Goal: Information Seeking & Learning: Learn about a topic

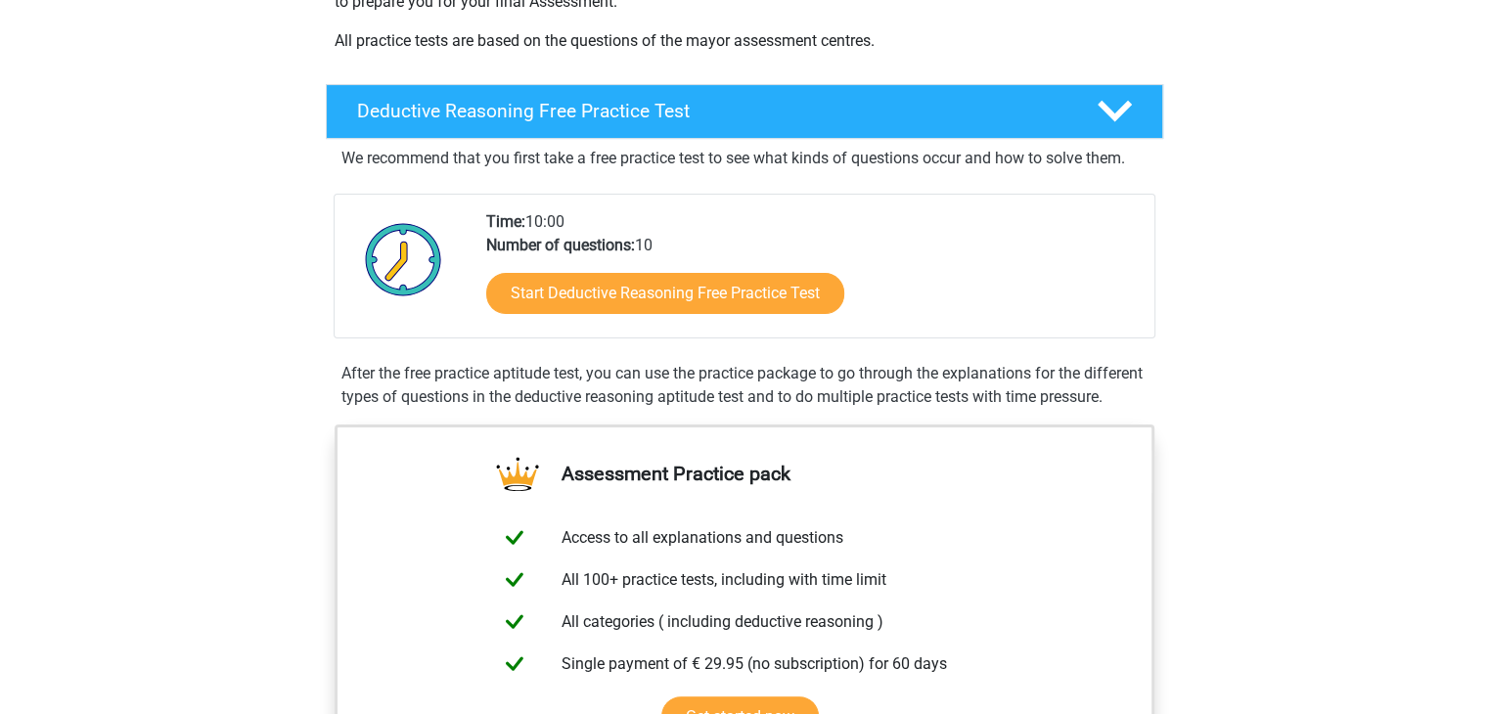
scroll to position [393, 0]
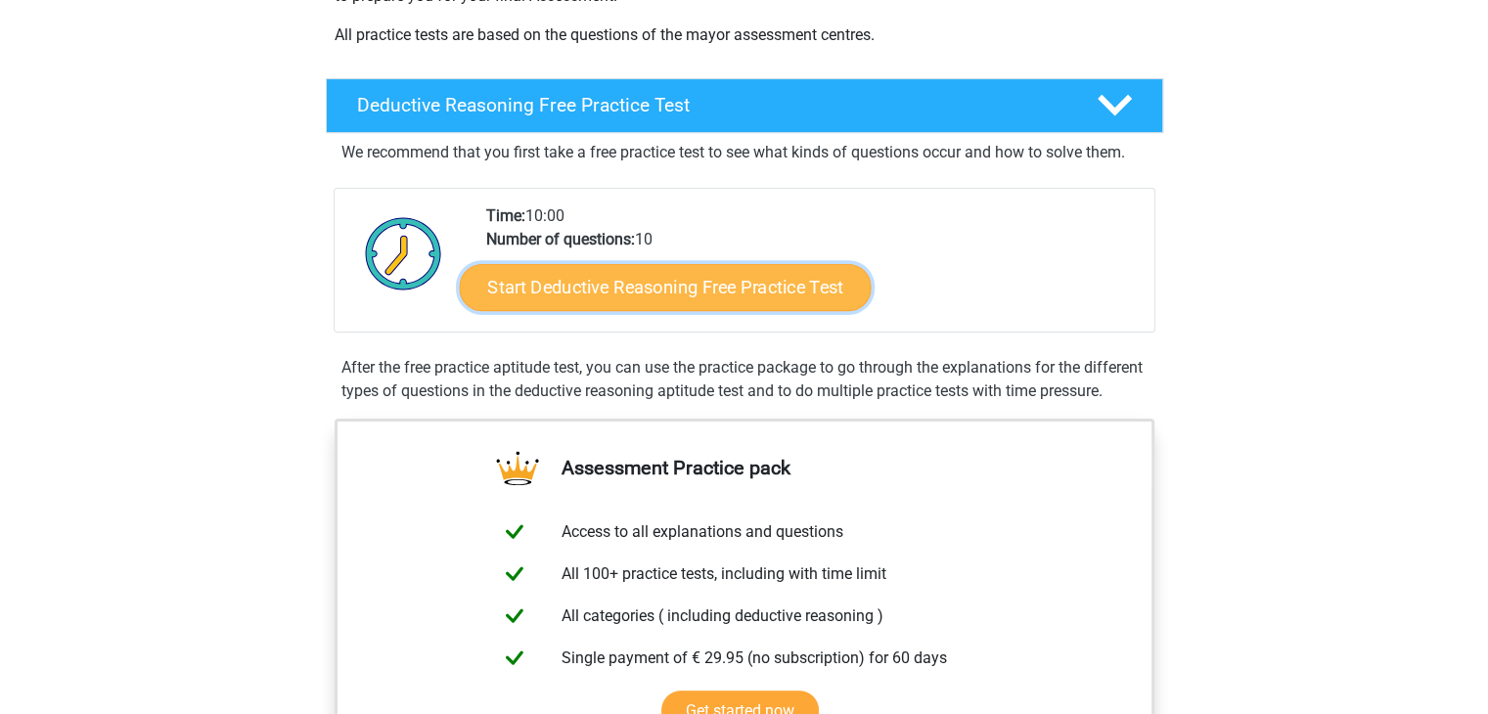
click at [767, 295] on link "Start Deductive Reasoning Free Practice Test" at bounding box center [665, 286] width 412 height 47
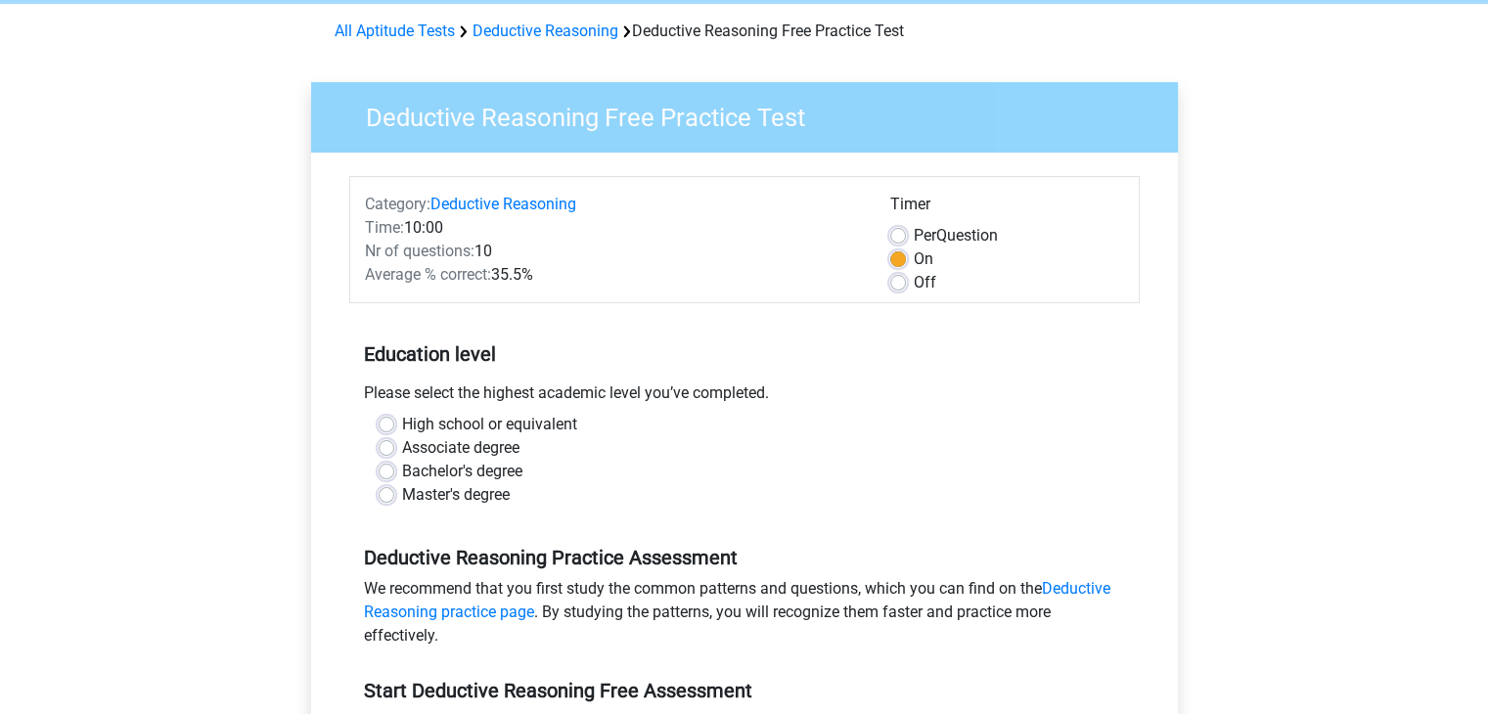
scroll to position [101, 0]
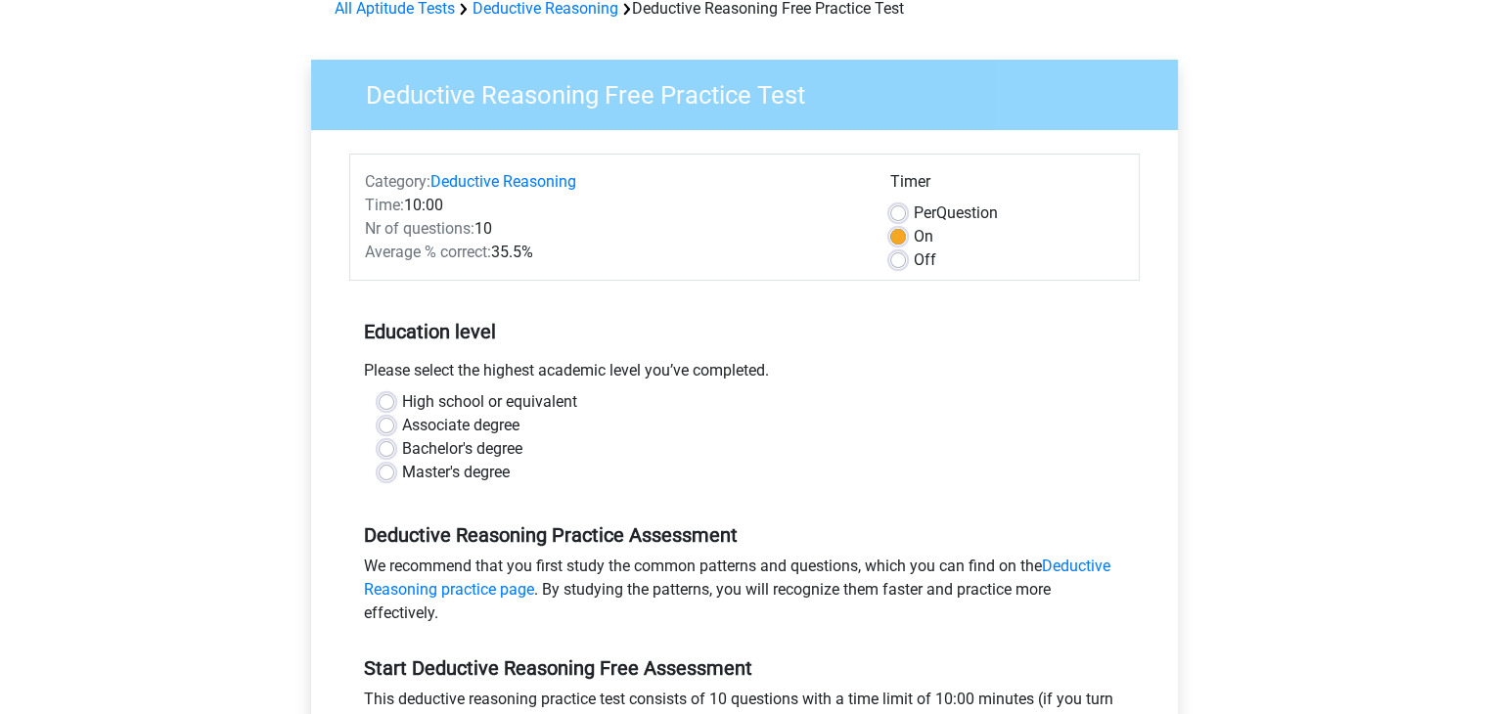
click at [969, 210] on label "Per Question" at bounding box center [956, 213] width 84 height 23
click at [906, 210] on input "Per Question" at bounding box center [898, 212] width 16 height 20
radio input "true"
drag, startPoint x: 924, startPoint y: 433, endPoint x: 658, endPoint y: 487, distance: 271.7
click at [658, 487] on div "High school or equivalent Associate degree Bachelor's degree Master's degree" at bounding box center [744, 445] width 791 height 110
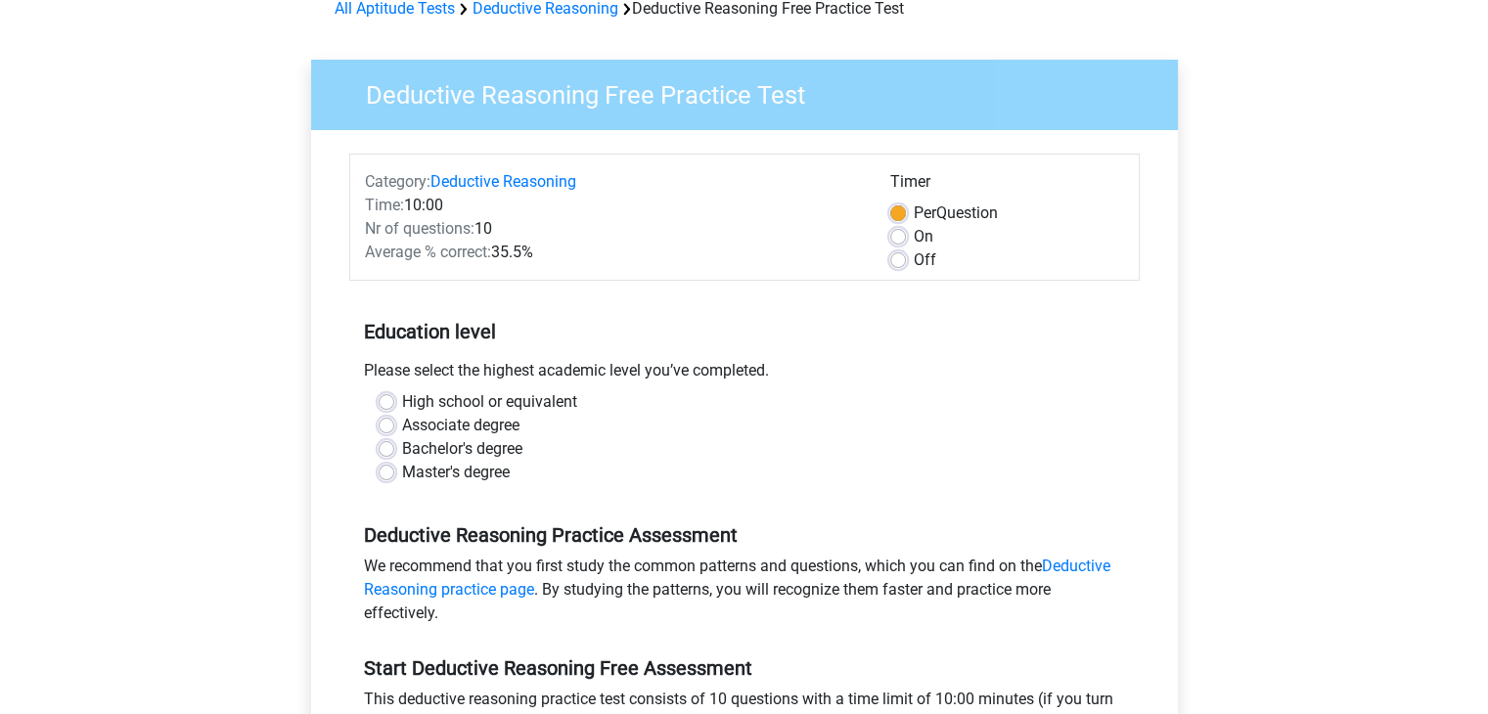
click at [451, 398] on label "High school or equivalent" at bounding box center [489, 401] width 175 height 23
click at [394, 398] on input "High school or equivalent" at bounding box center [387, 400] width 16 height 20
radio input "true"
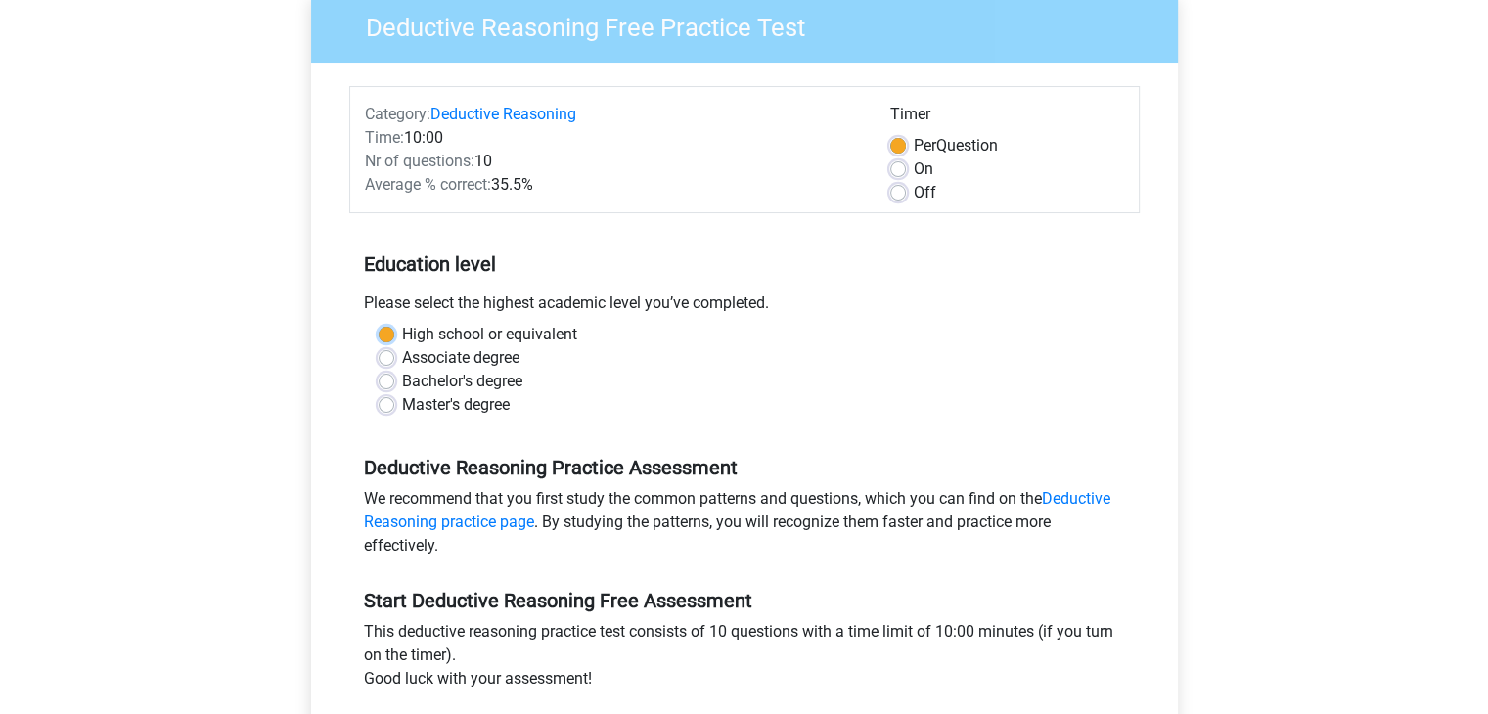
scroll to position [175, 0]
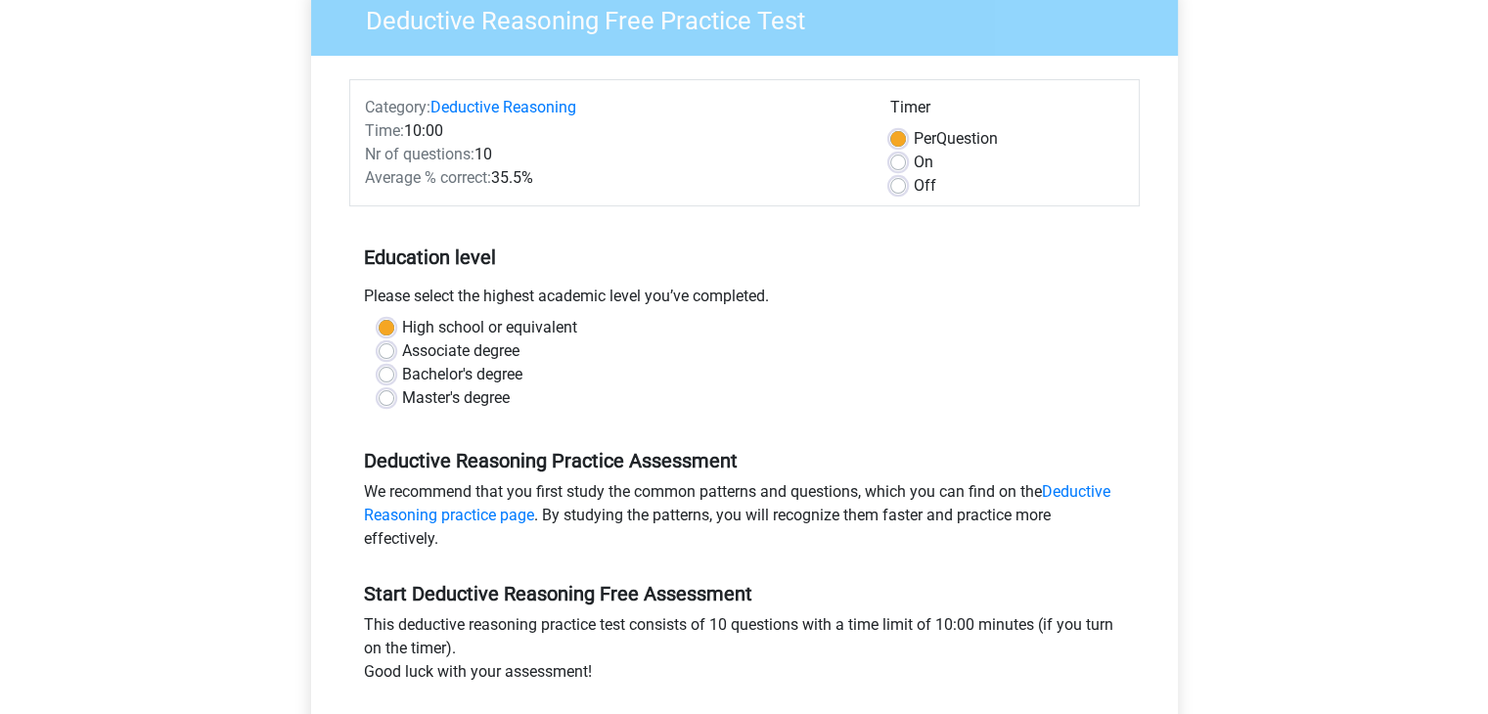
click at [611, 385] on div "Bachelor's degree" at bounding box center [745, 374] width 732 height 23
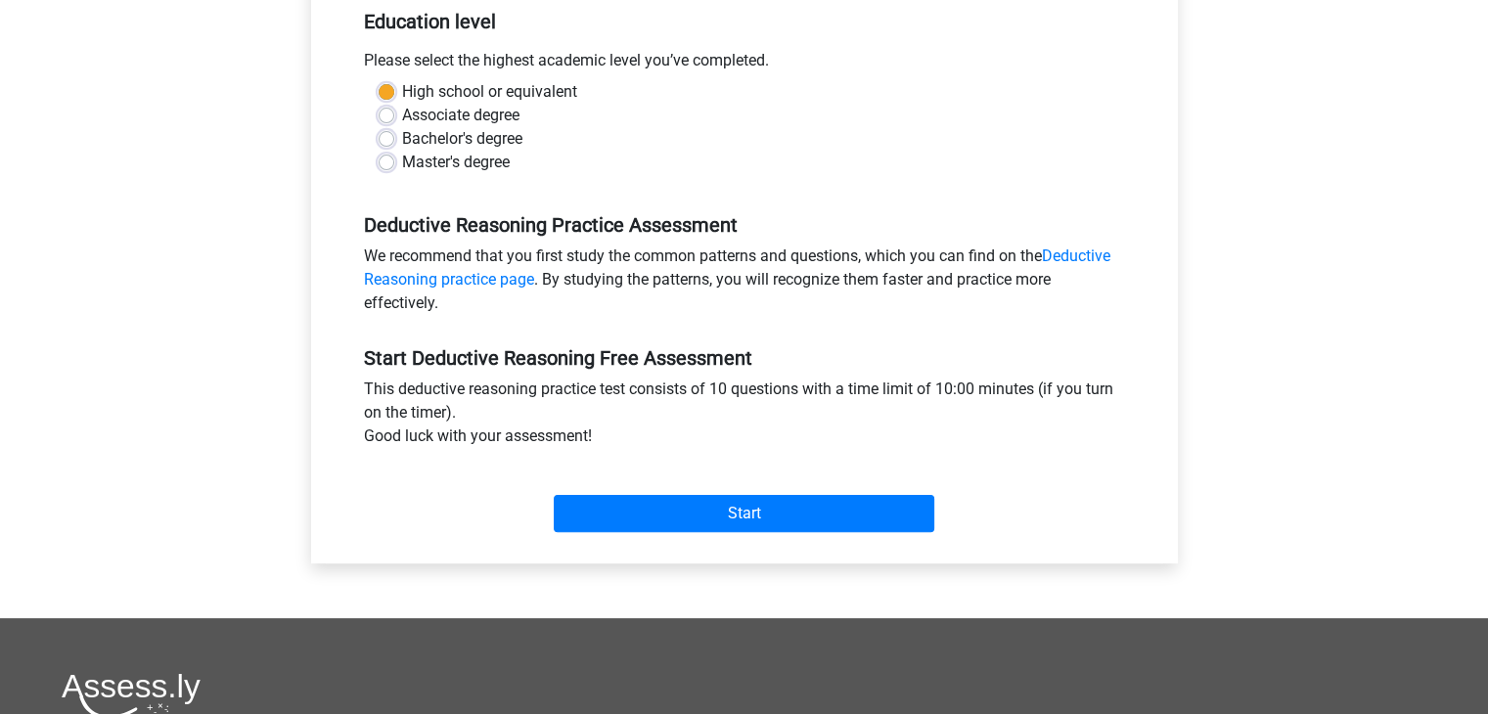
scroll to position [415, 0]
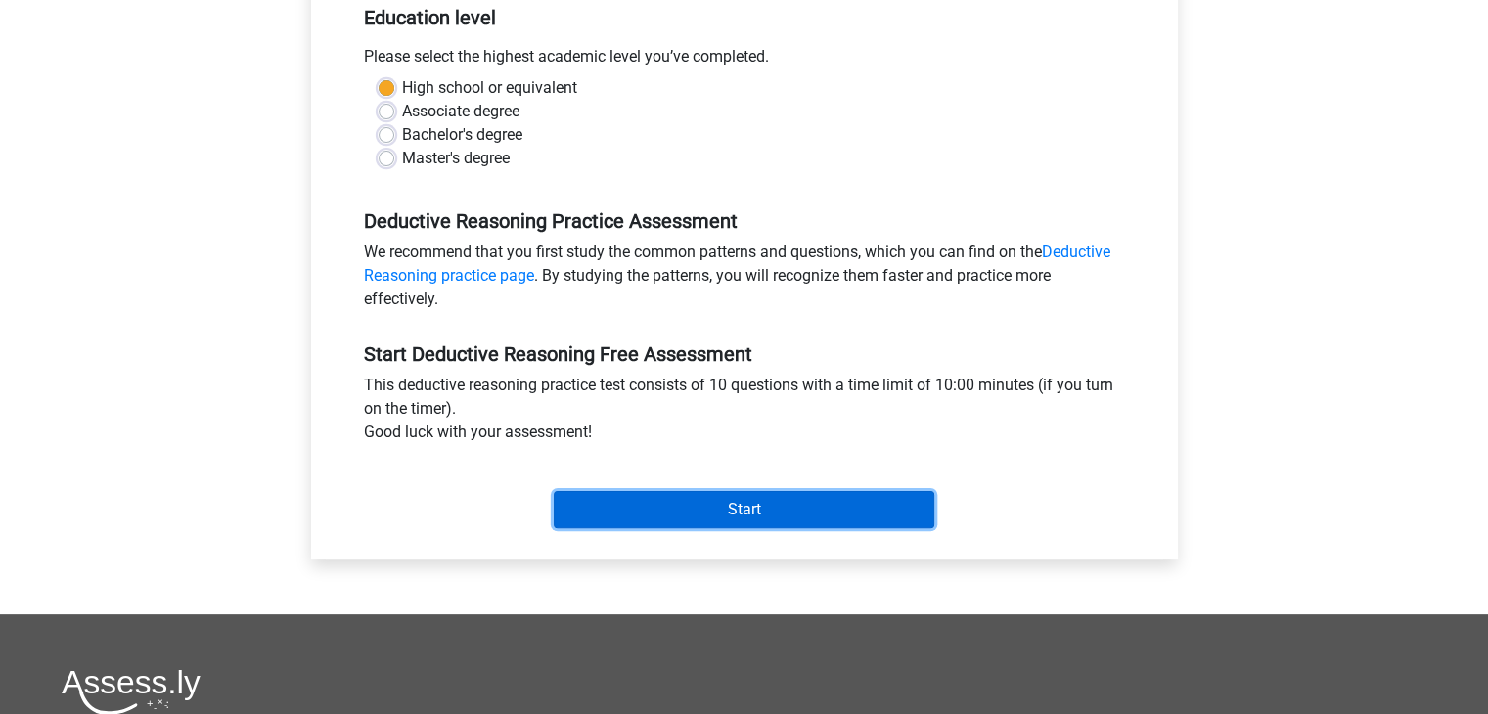
click at [645, 491] on input "Start" at bounding box center [744, 509] width 381 height 37
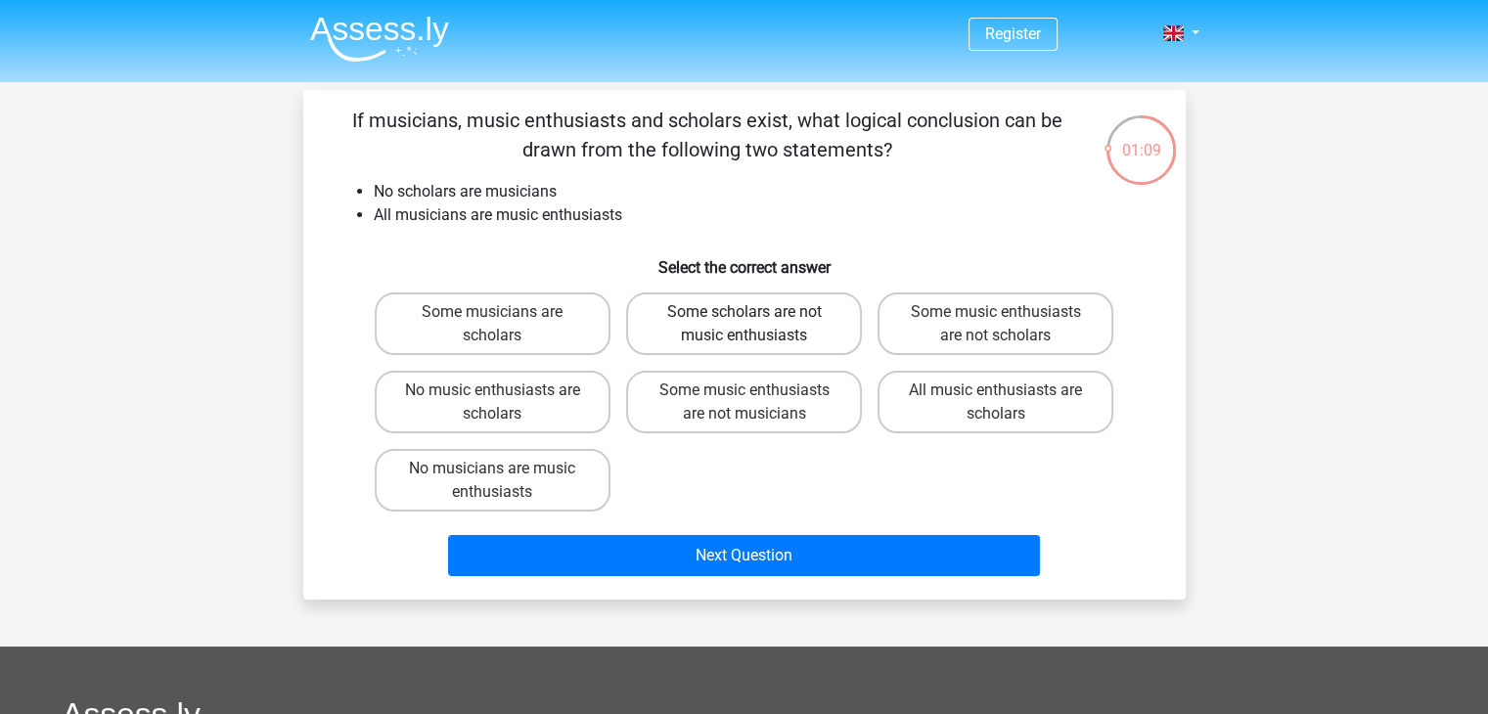
click at [839, 324] on label "Some scholars are not music enthusiasts" at bounding box center [744, 324] width 236 height 63
click at [756, 324] on input "Some scholars are not music enthusiasts" at bounding box center [750, 318] width 13 height 13
radio input "true"
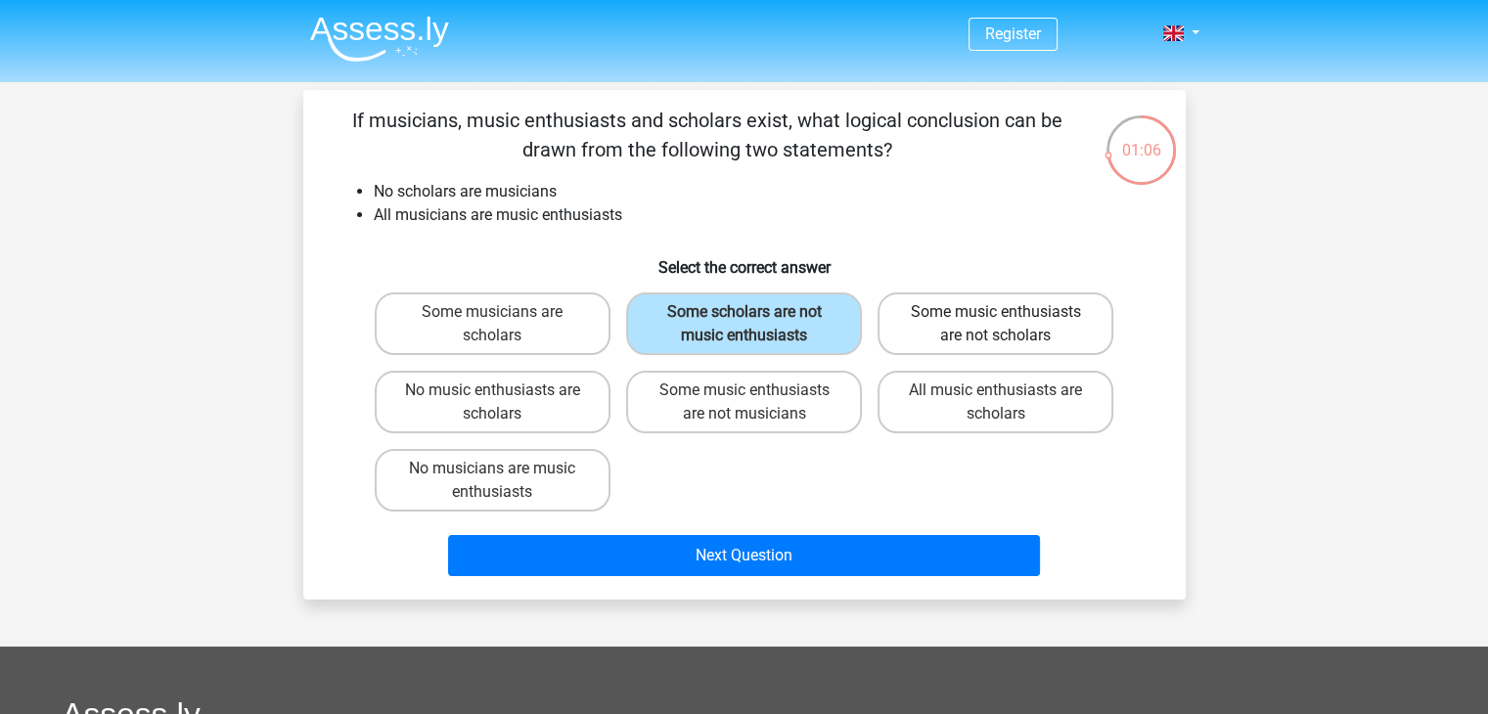
click at [941, 316] on label "Some music enthusiasts are not scholars" at bounding box center [996, 324] width 236 height 63
click at [996, 316] on input "Some music enthusiasts are not scholars" at bounding box center [1002, 318] width 13 height 13
radio input "true"
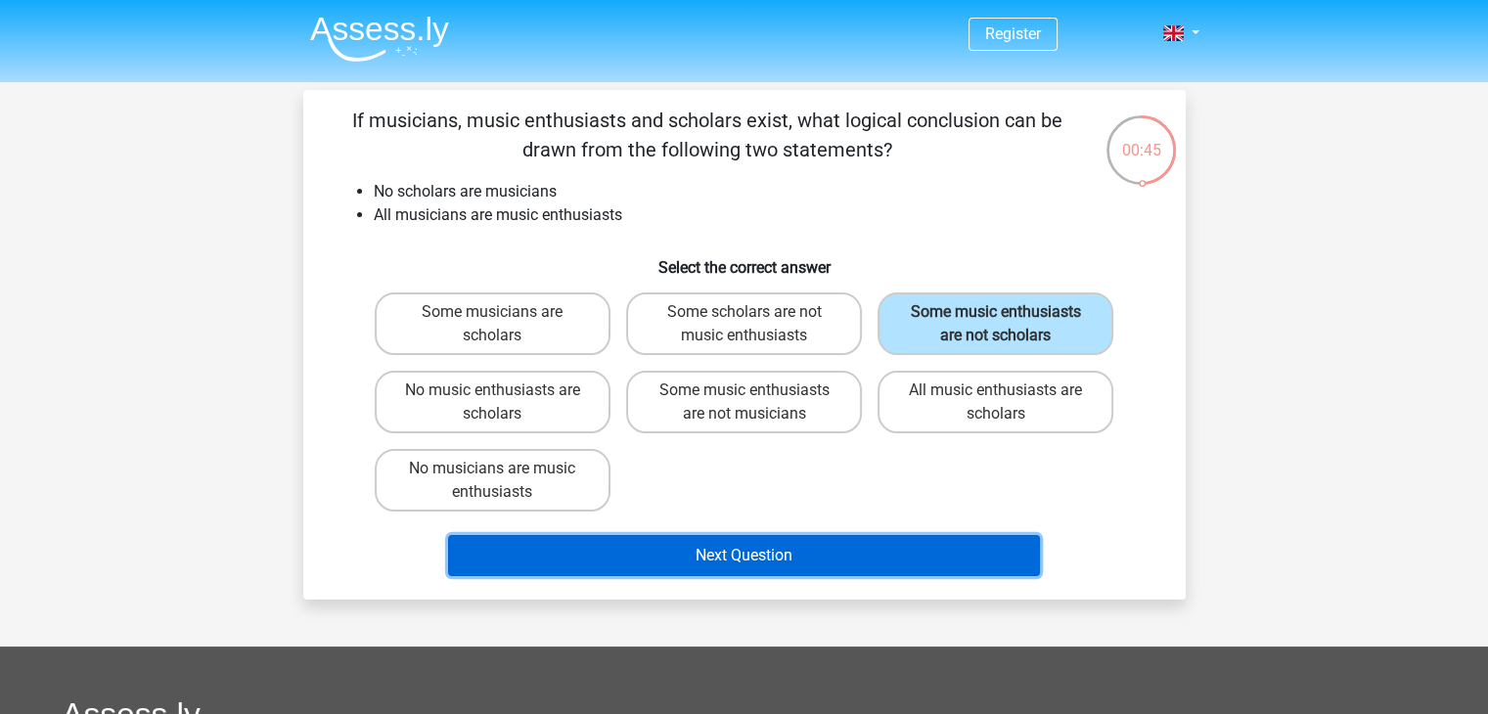
click at [868, 560] on button "Next Question" at bounding box center [744, 555] width 592 height 41
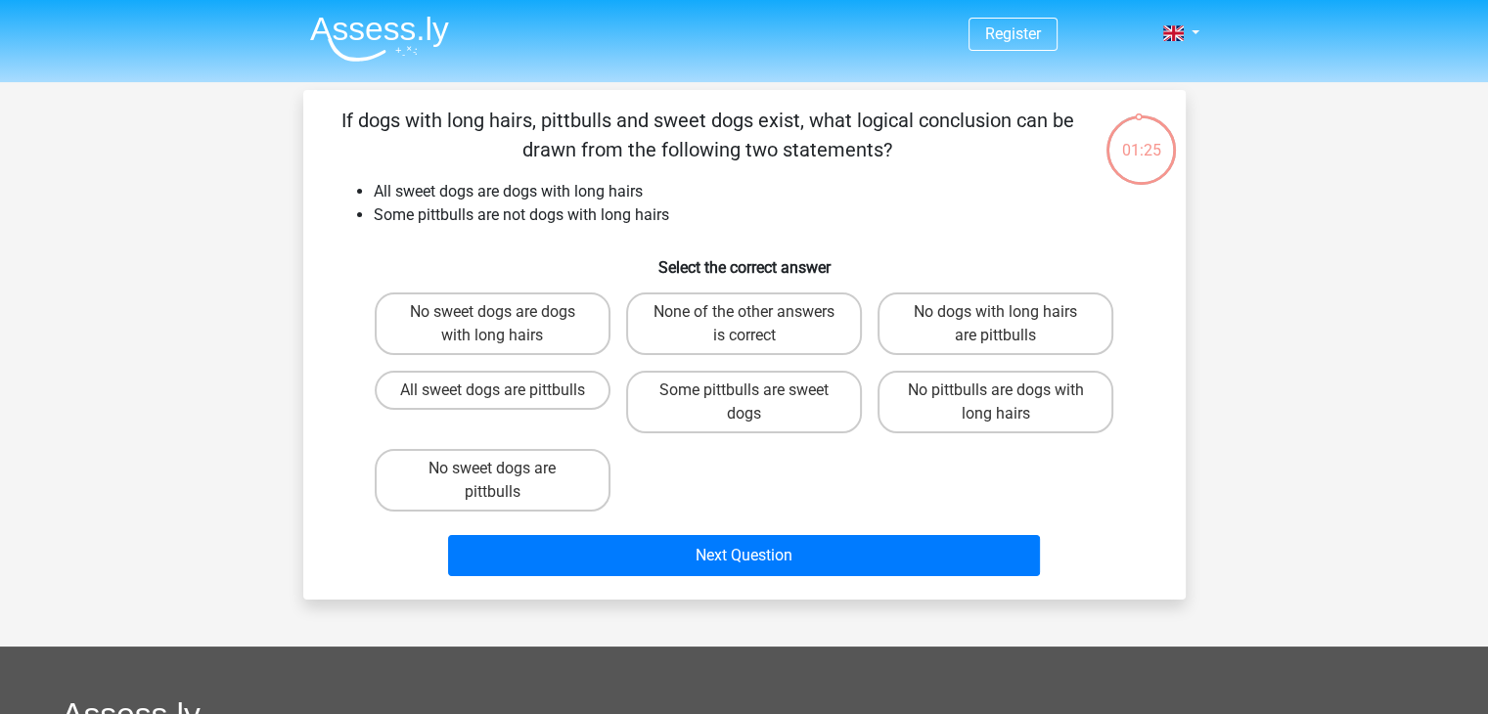
scroll to position [2, 0]
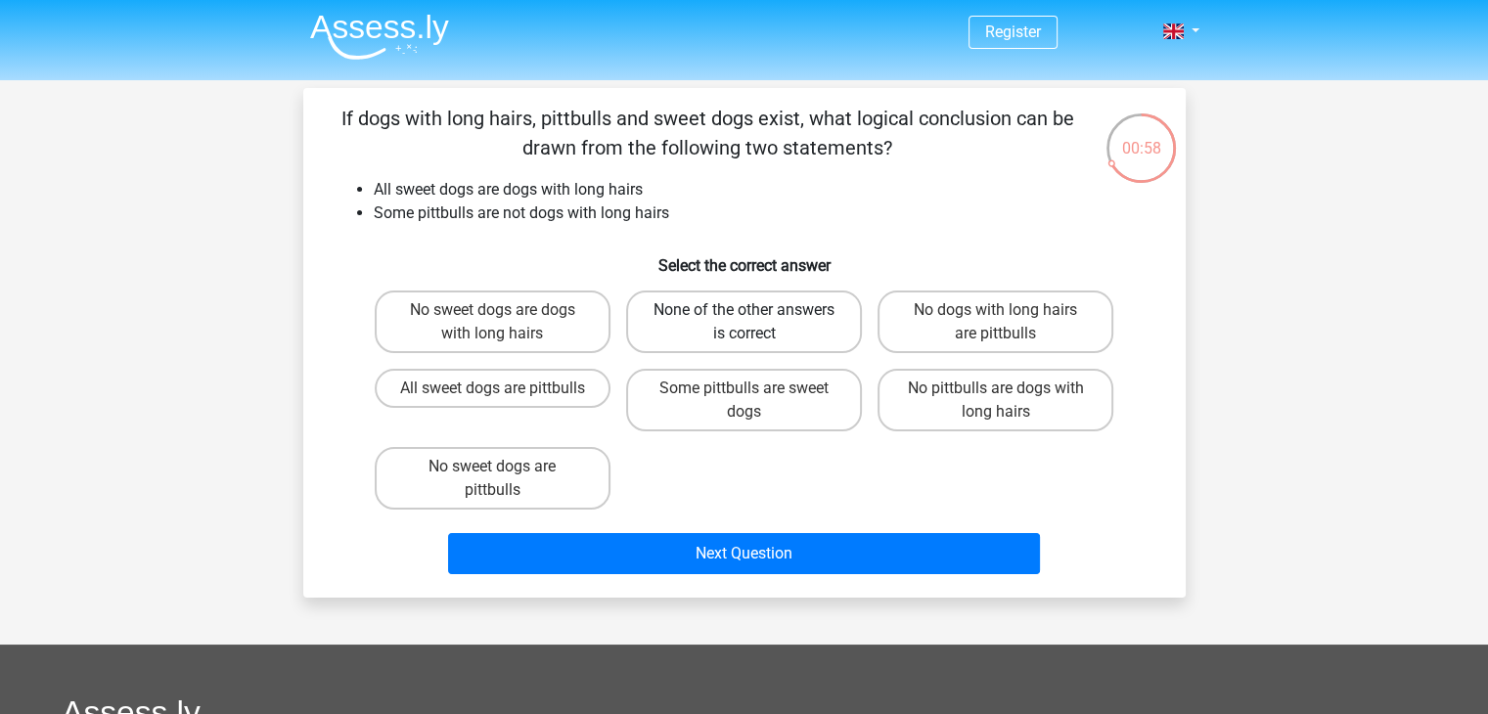
click at [728, 302] on label "None of the other answers is correct" at bounding box center [744, 322] width 236 height 63
click at [744, 310] on input "None of the other answers is correct" at bounding box center [750, 316] width 13 height 13
radio input "true"
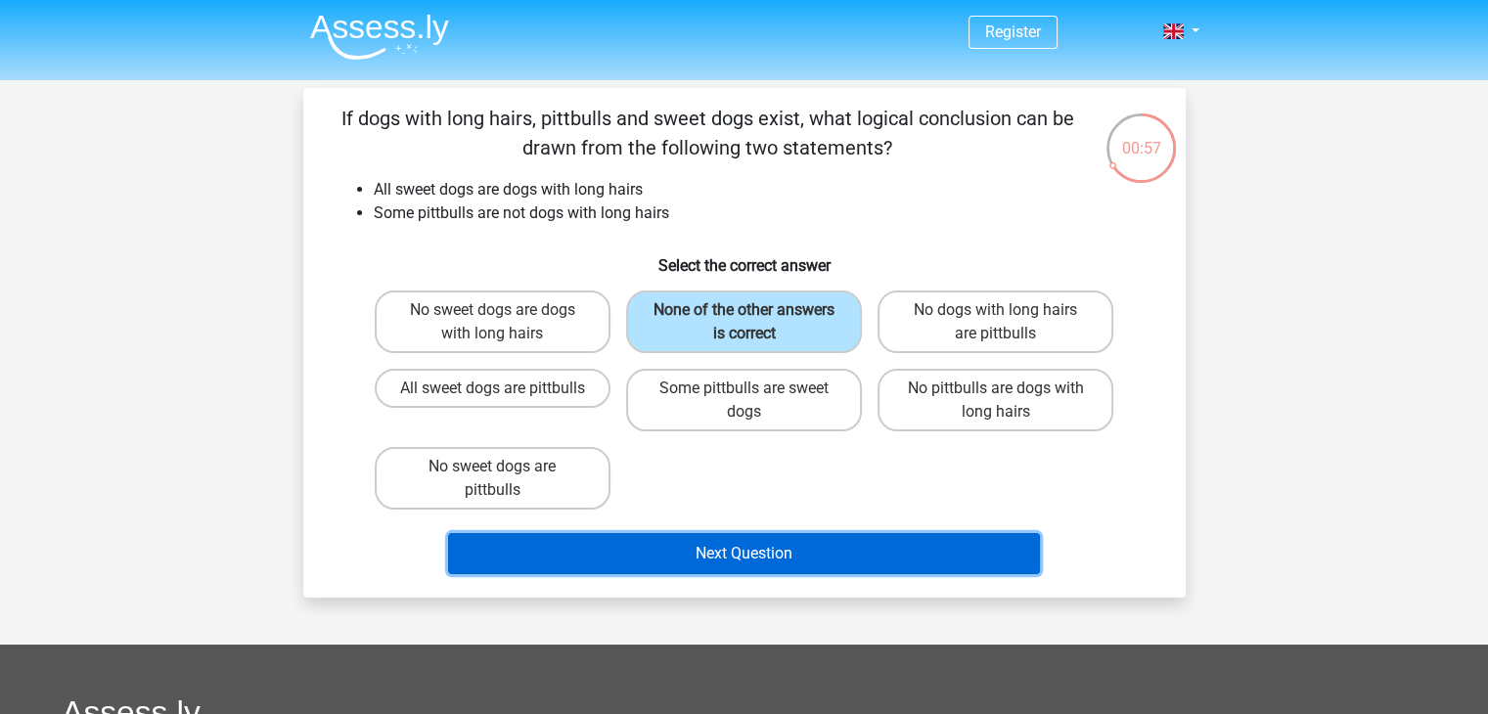
click at [755, 546] on button "Next Question" at bounding box center [744, 553] width 592 height 41
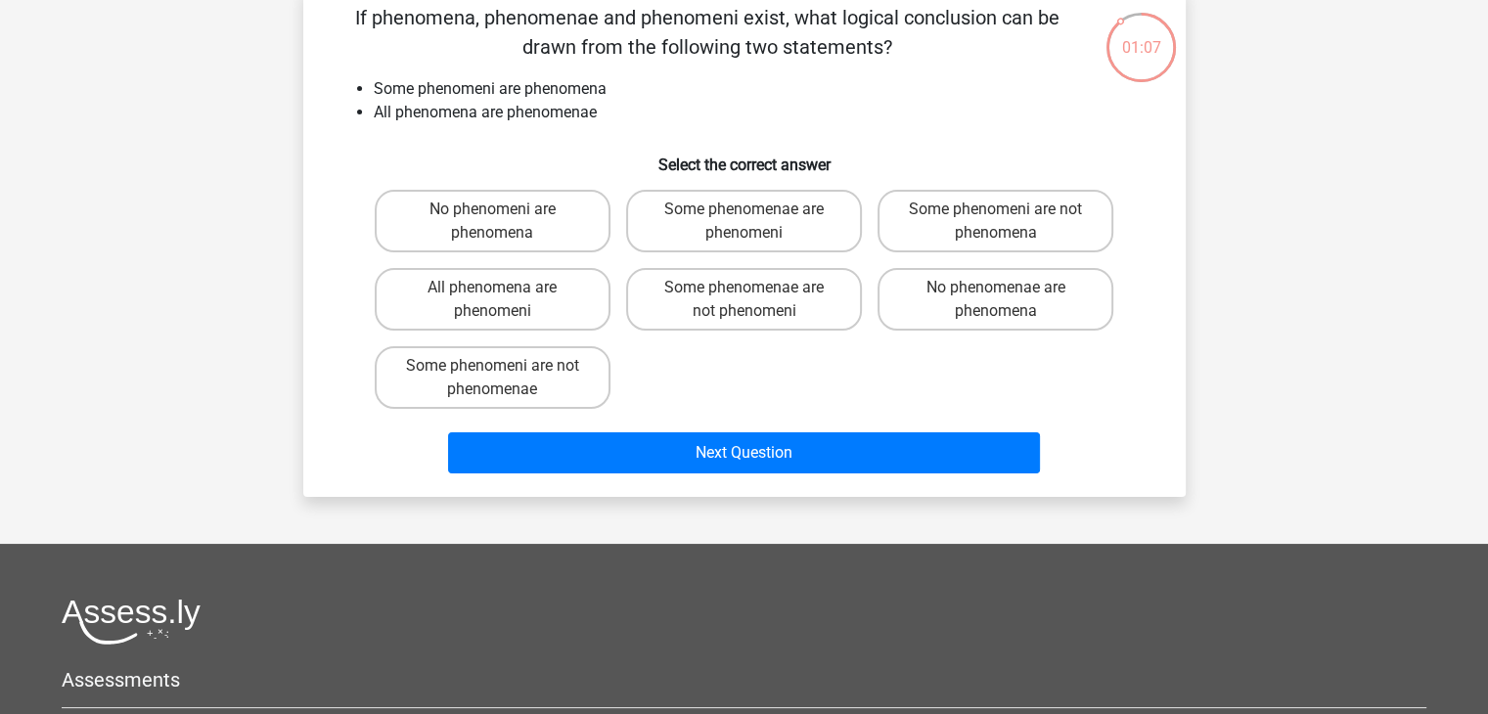
scroll to position [104, 0]
click at [598, 301] on label "All phenomena are phenomeni" at bounding box center [493, 298] width 236 height 63
click at [505, 299] on input "All phenomena are phenomeni" at bounding box center [498, 293] width 13 height 13
radio input "true"
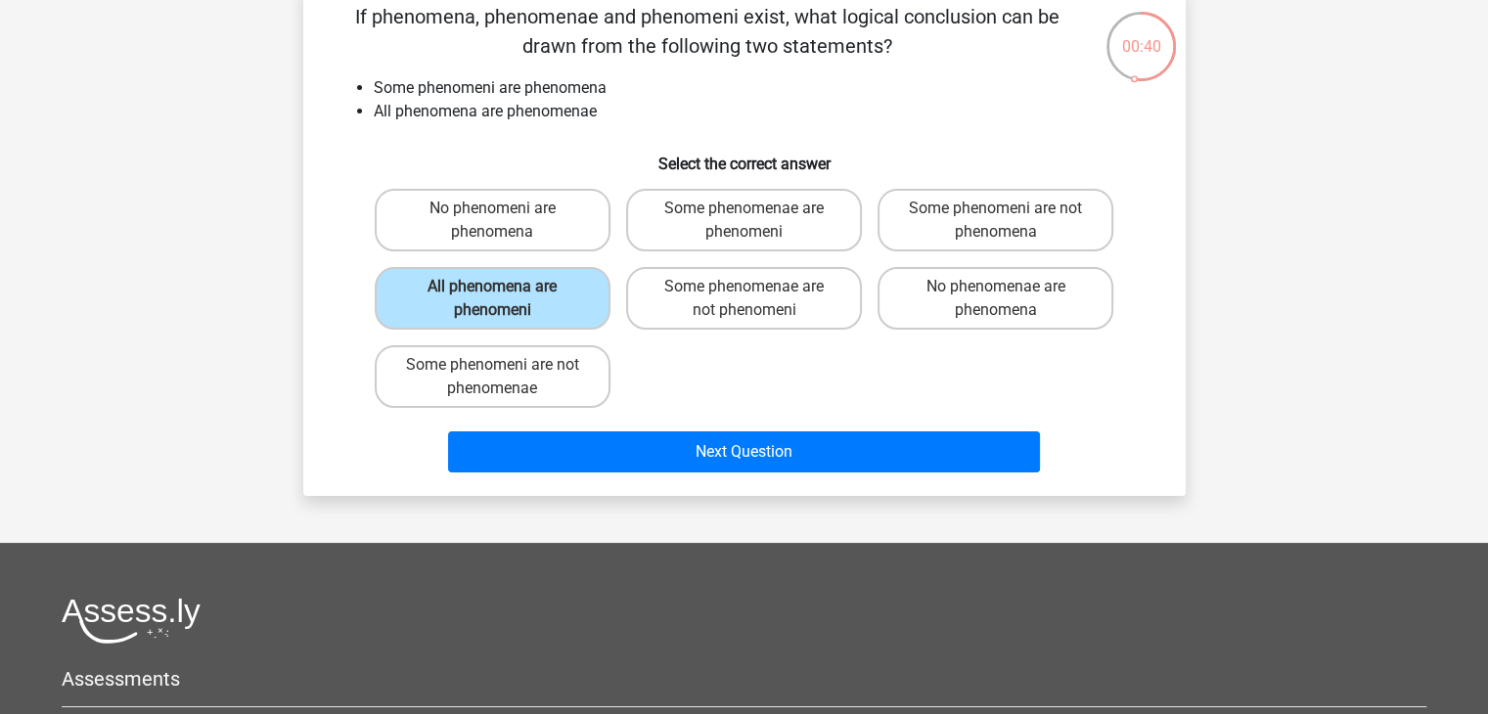
click at [640, 427] on div "Next Question" at bounding box center [745, 448] width 820 height 65
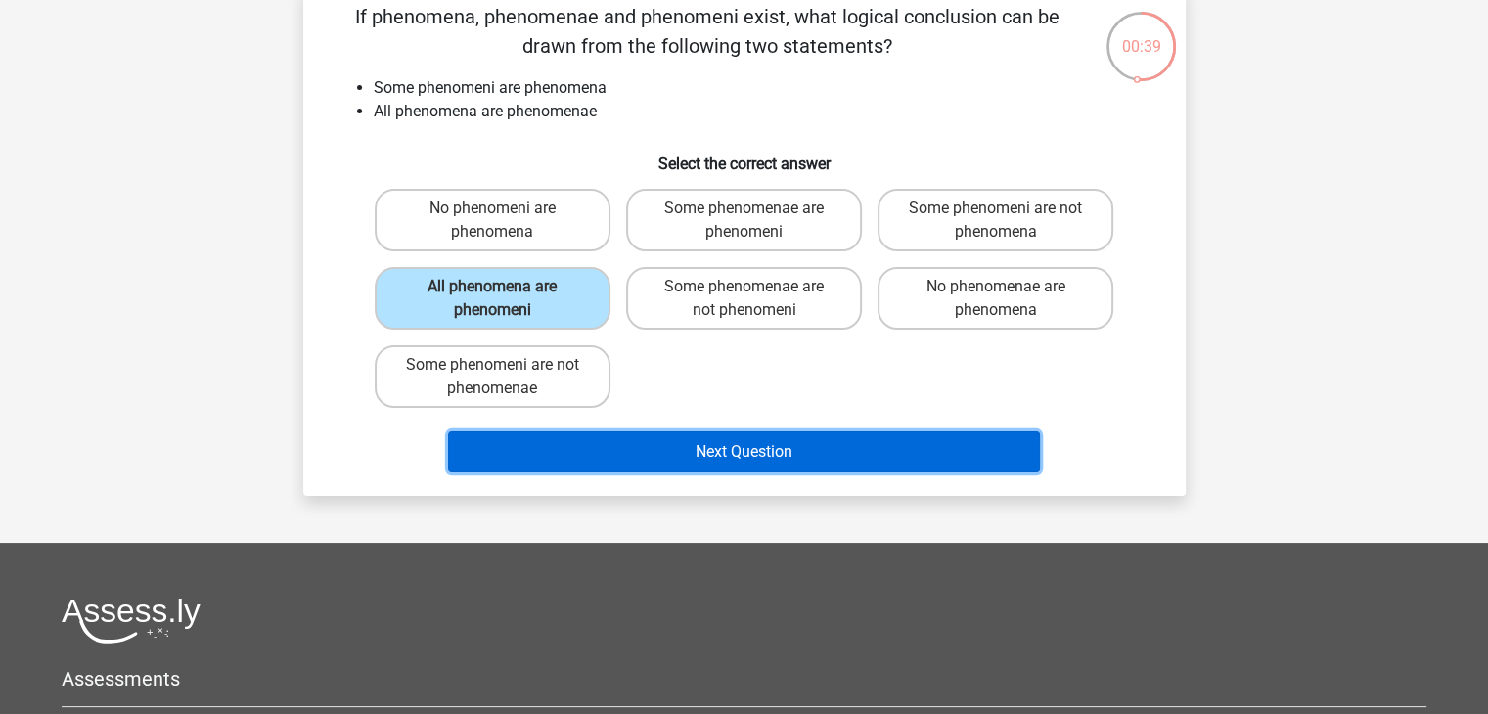
click at [649, 450] on button "Next Question" at bounding box center [744, 452] width 592 height 41
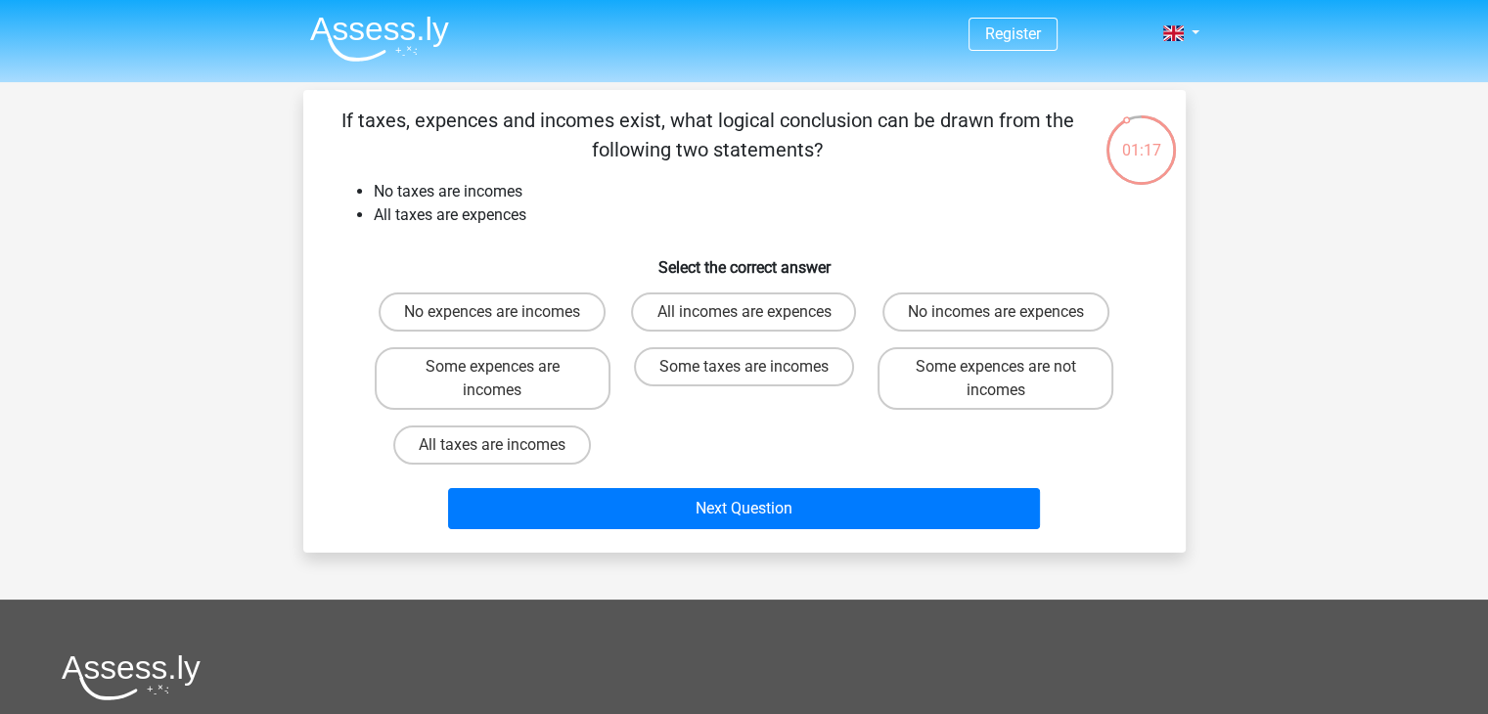
scroll to position [3, 0]
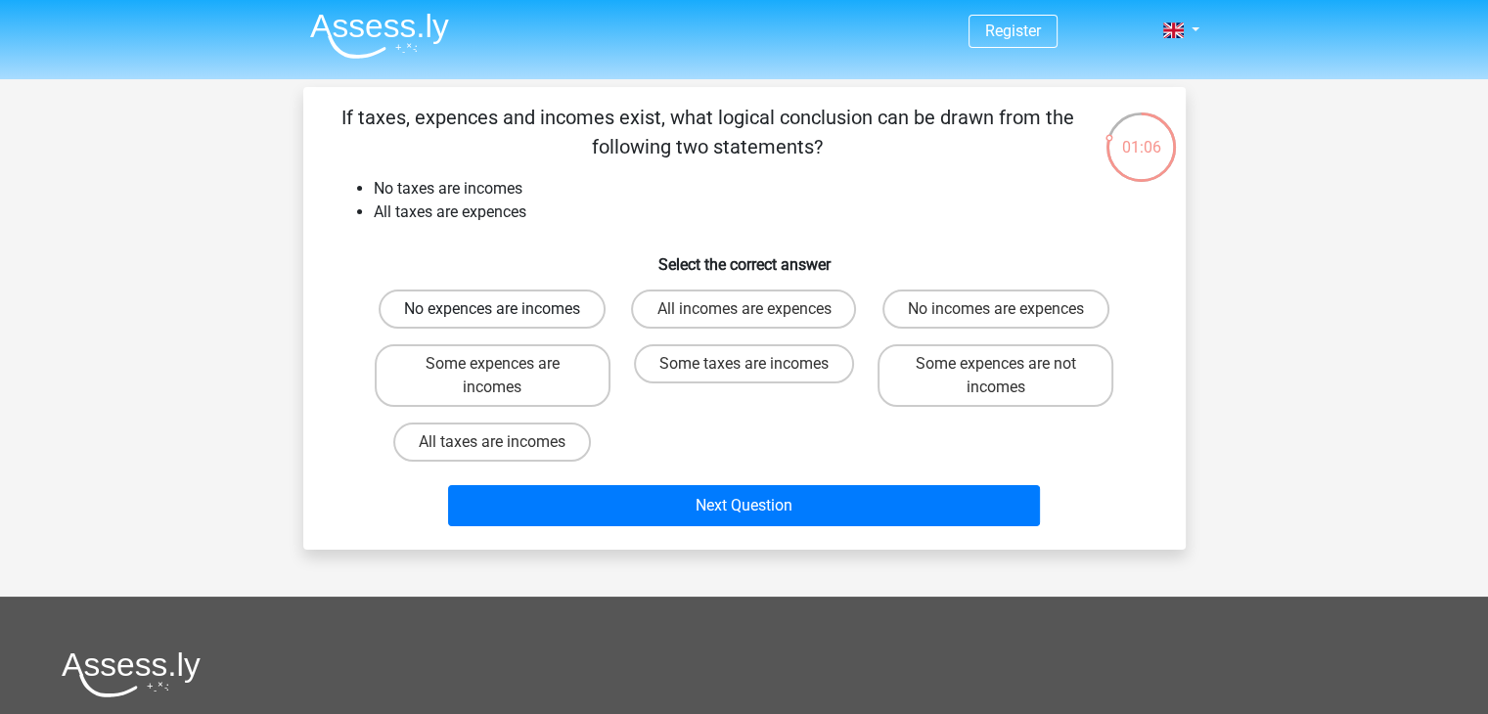
click at [513, 294] on label "No expences are incomes" at bounding box center [492, 309] width 227 height 39
click at [505, 309] on input "No expences are incomes" at bounding box center [498, 315] width 13 height 13
radio input "true"
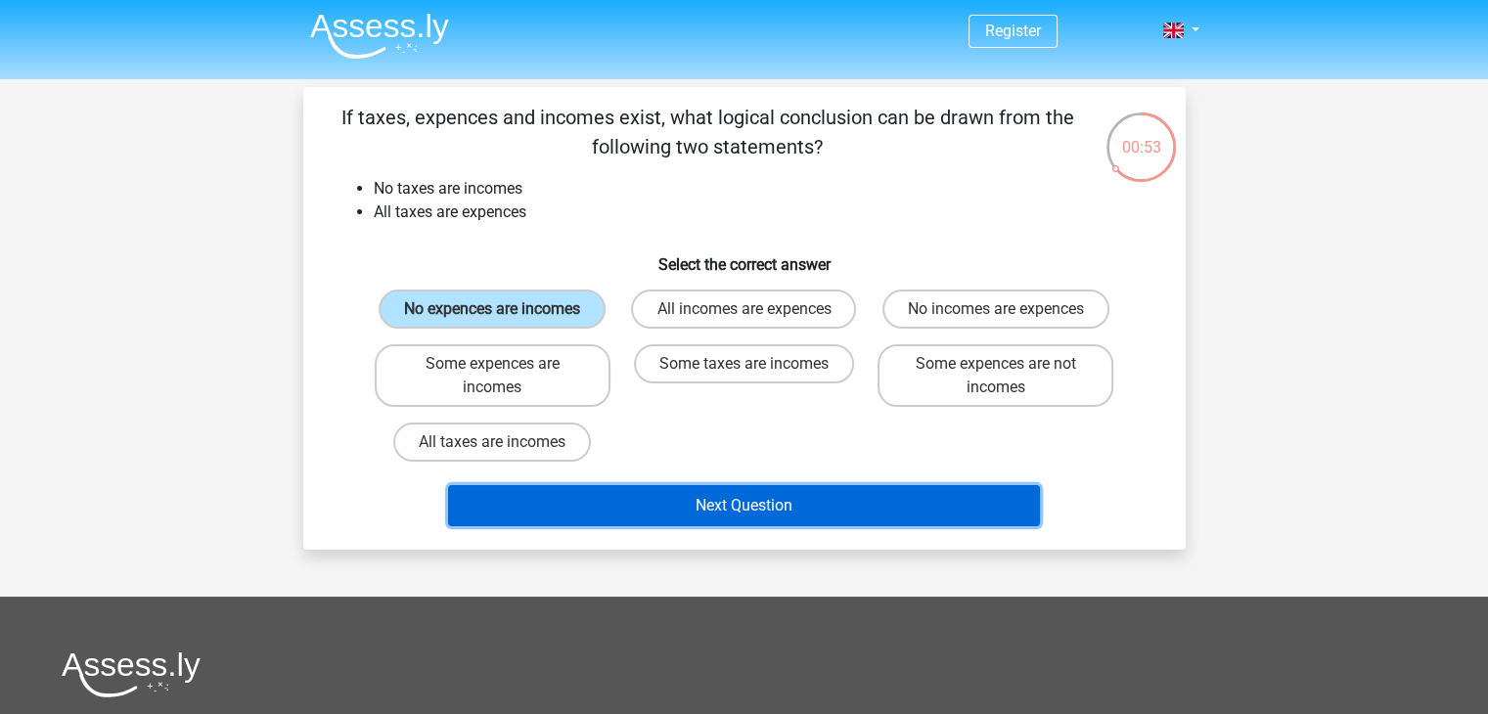
click at [666, 492] on button "Next Question" at bounding box center [744, 505] width 592 height 41
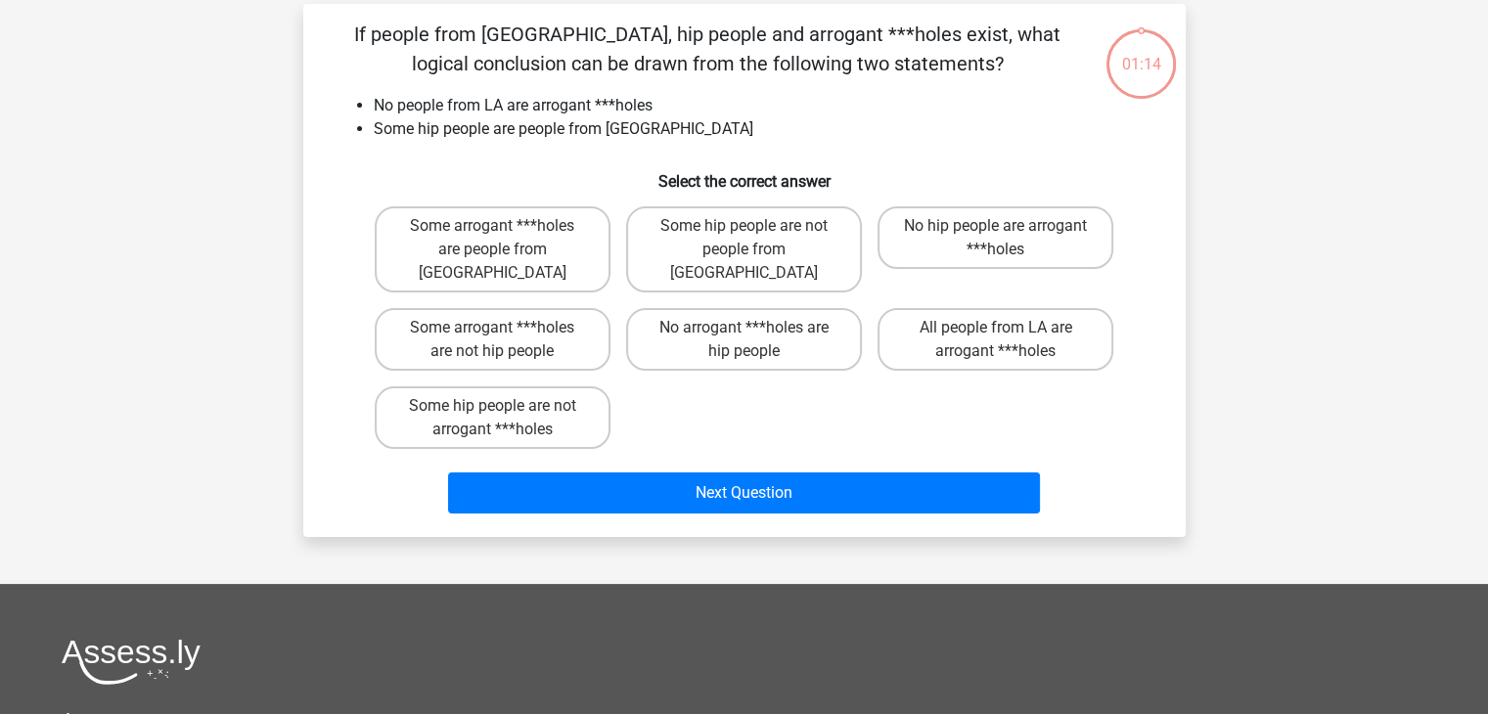
scroll to position [90, 0]
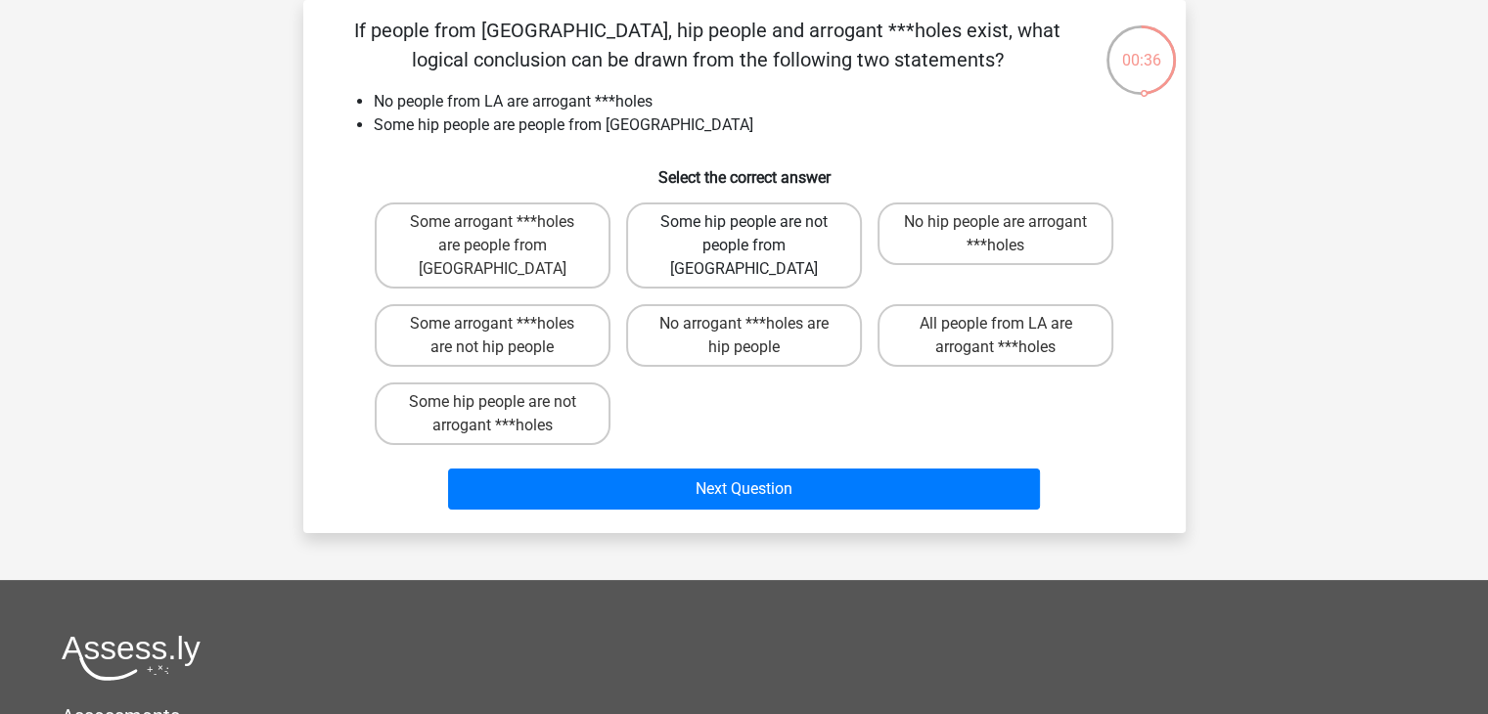
click at [839, 228] on label "Some hip people are not people from LA" at bounding box center [744, 246] width 236 height 86
click at [756, 228] on input "Some hip people are not people from LA" at bounding box center [750, 228] width 13 height 13
radio input "true"
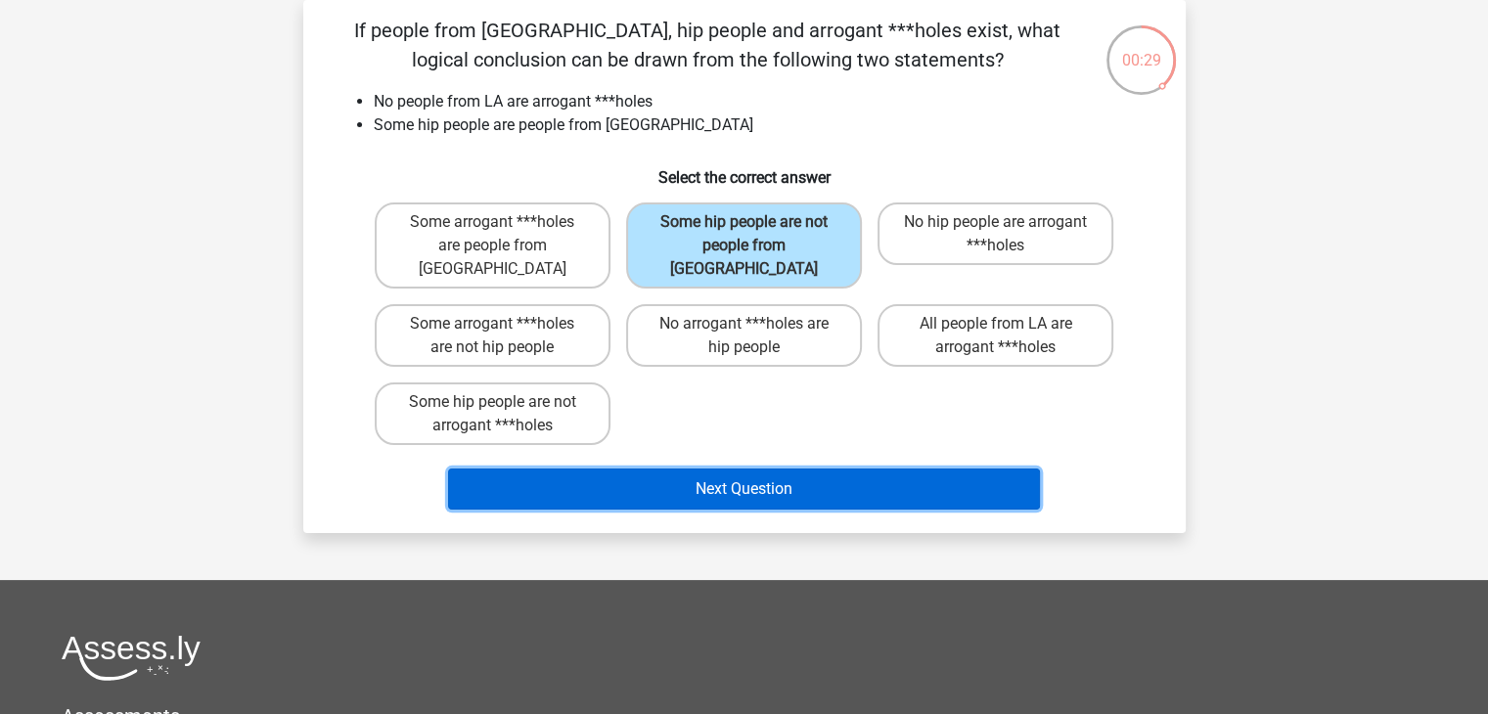
click at [908, 469] on button "Next Question" at bounding box center [744, 489] width 592 height 41
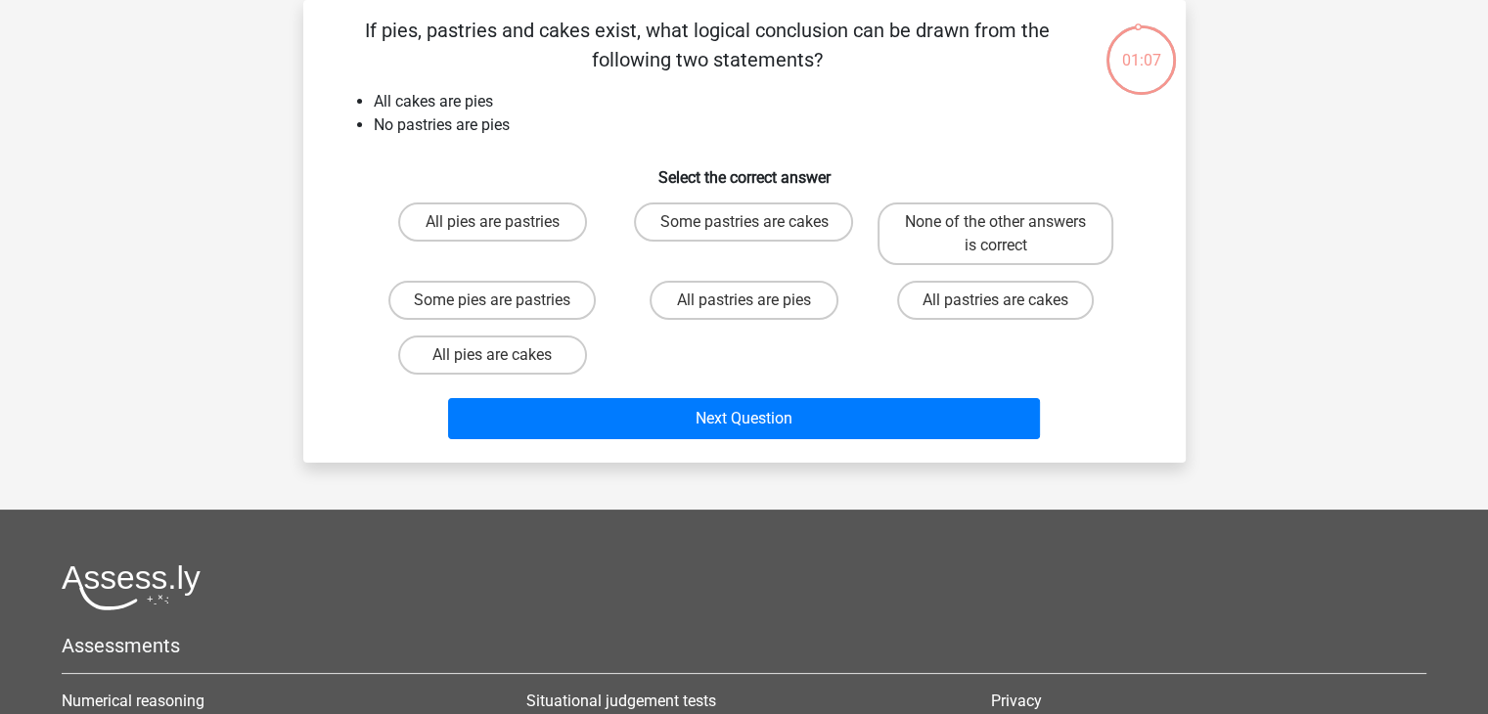
click at [908, 453] on div "If pies, pastries and cakes exist, what logical conclusion can be drawn from th…" at bounding box center [744, 231] width 883 height 463
drag, startPoint x: 908, startPoint y: 453, endPoint x: 935, endPoint y: 440, distance: 30.2
click at [935, 440] on div "If pies, pastries and cakes exist, what logical conclusion can be drawn from th…" at bounding box center [744, 231] width 883 height 463
click at [437, 350] on label "All pies are cakes" at bounding box center [492, 355] width 189 height 39
click at [492, 355] on input "All pies are cakes" at bounding box center [498, 361] width 13 height 13
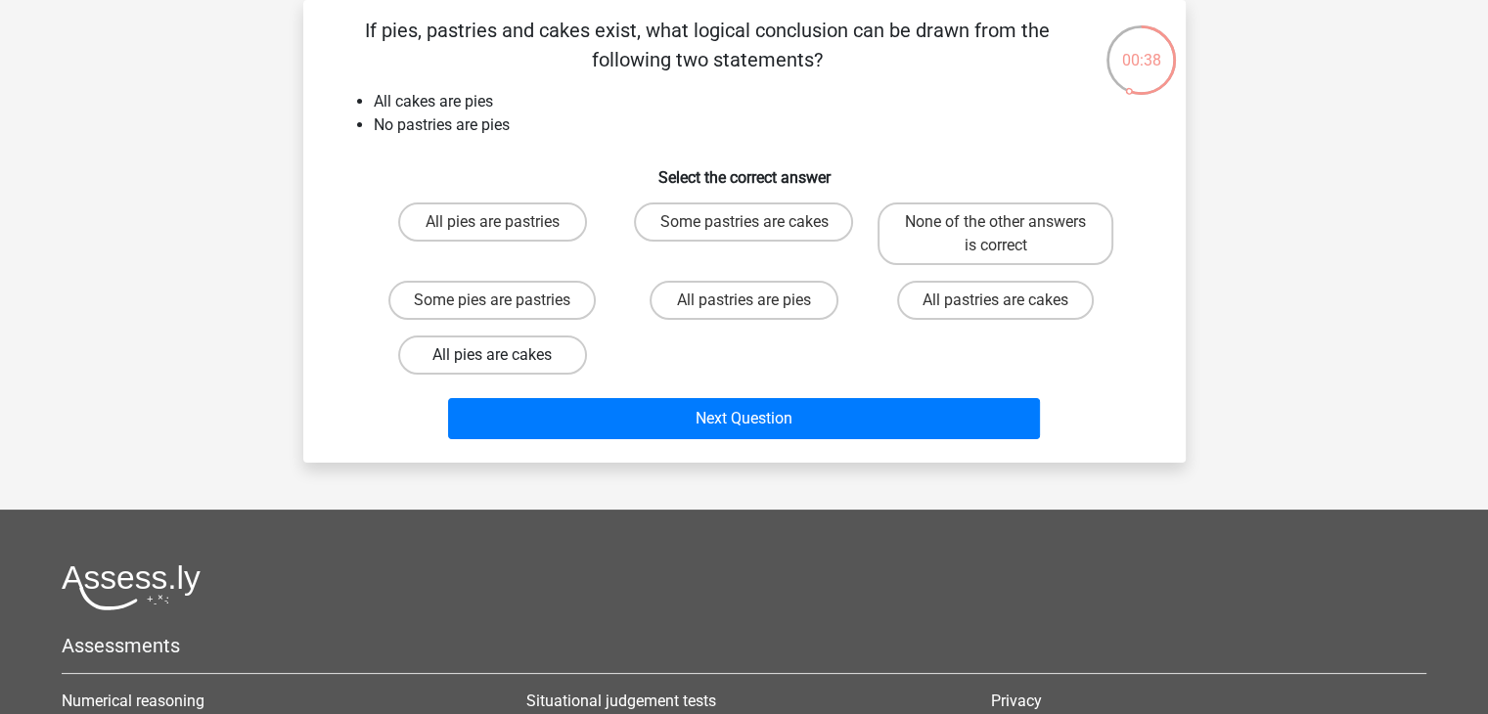
radio input "true"
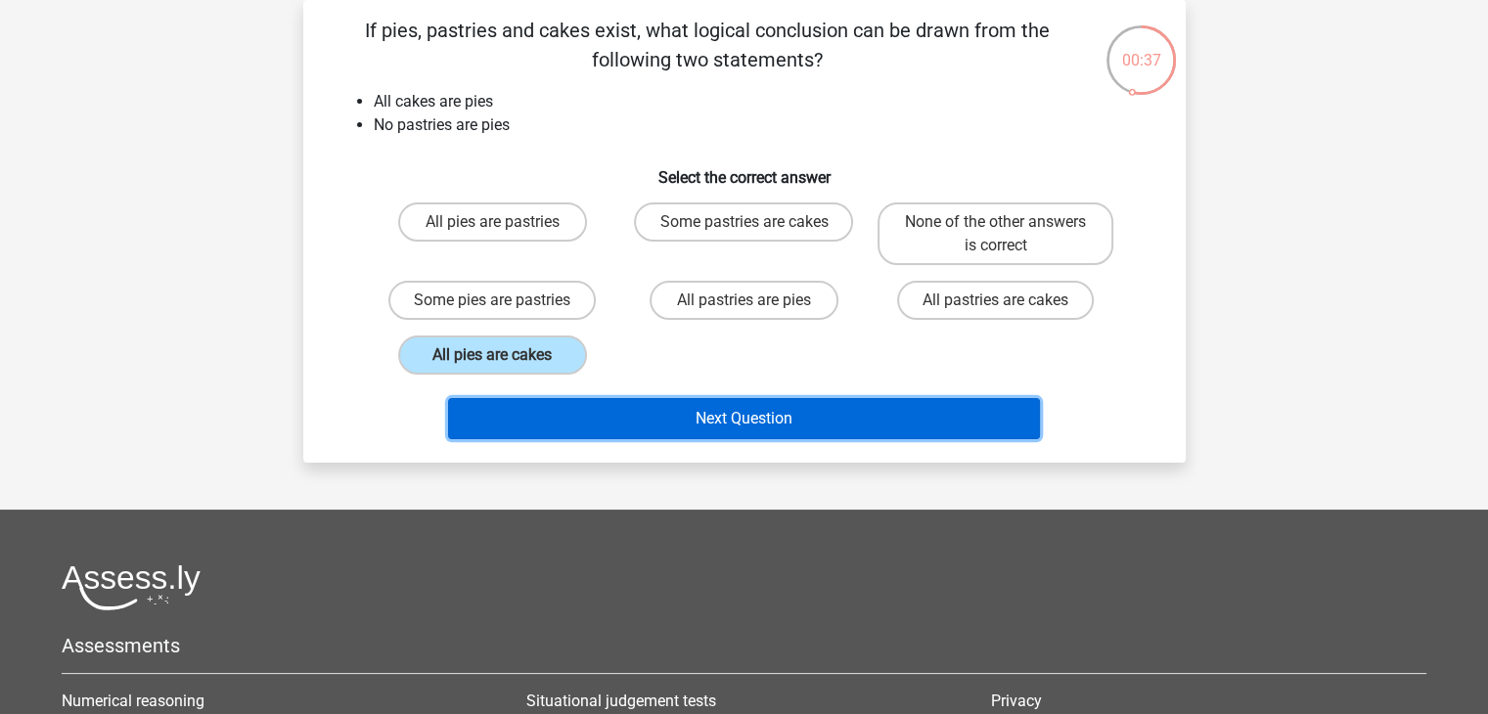
click at [626, 417] on button "Next Question" at bounding box center [744, 418] width 592 height 41
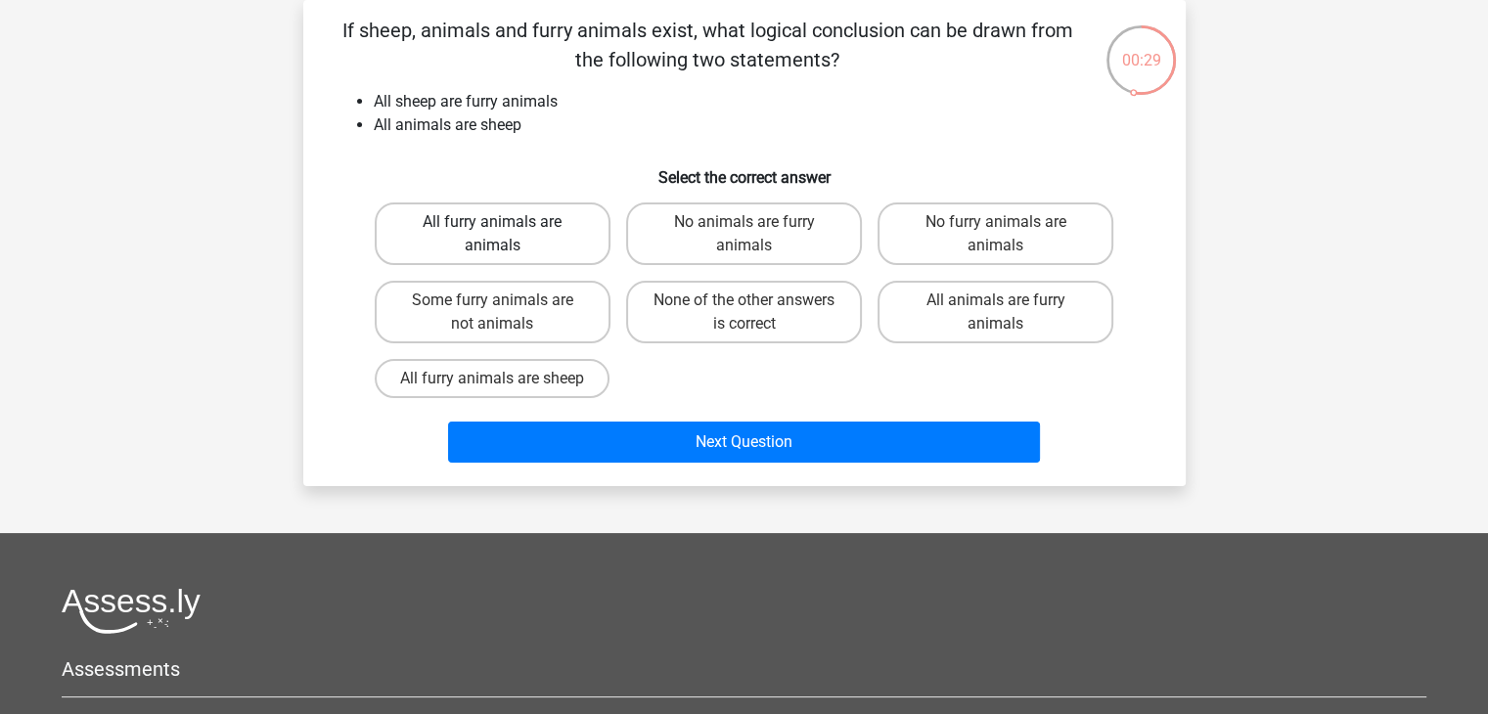
click at [485, 252] on label "All furry animals are animals" at bounding box center [493, 234] width 236 height 63
click at [492, 235] on input "All furry animals are animals" at bounding box center [498, 228] width 13 height 13
radio input "true"
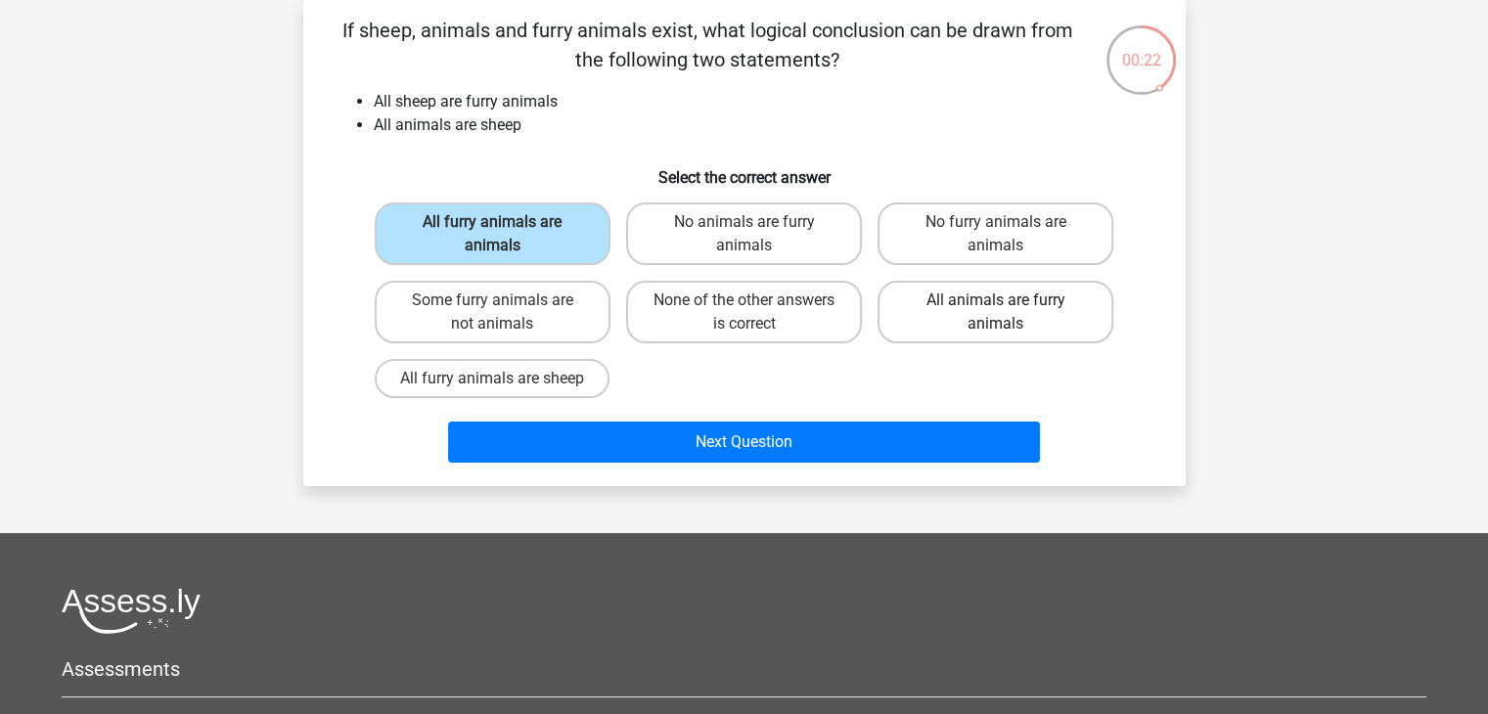
click at [989, 309] on label "All animals are furry animals" at bounding box center [996, 312] width 236 height 63
click at [996, 309] on input "All animals are furry animals" at bounding box center [1002, 306] width 13 height 13
radio input "true"
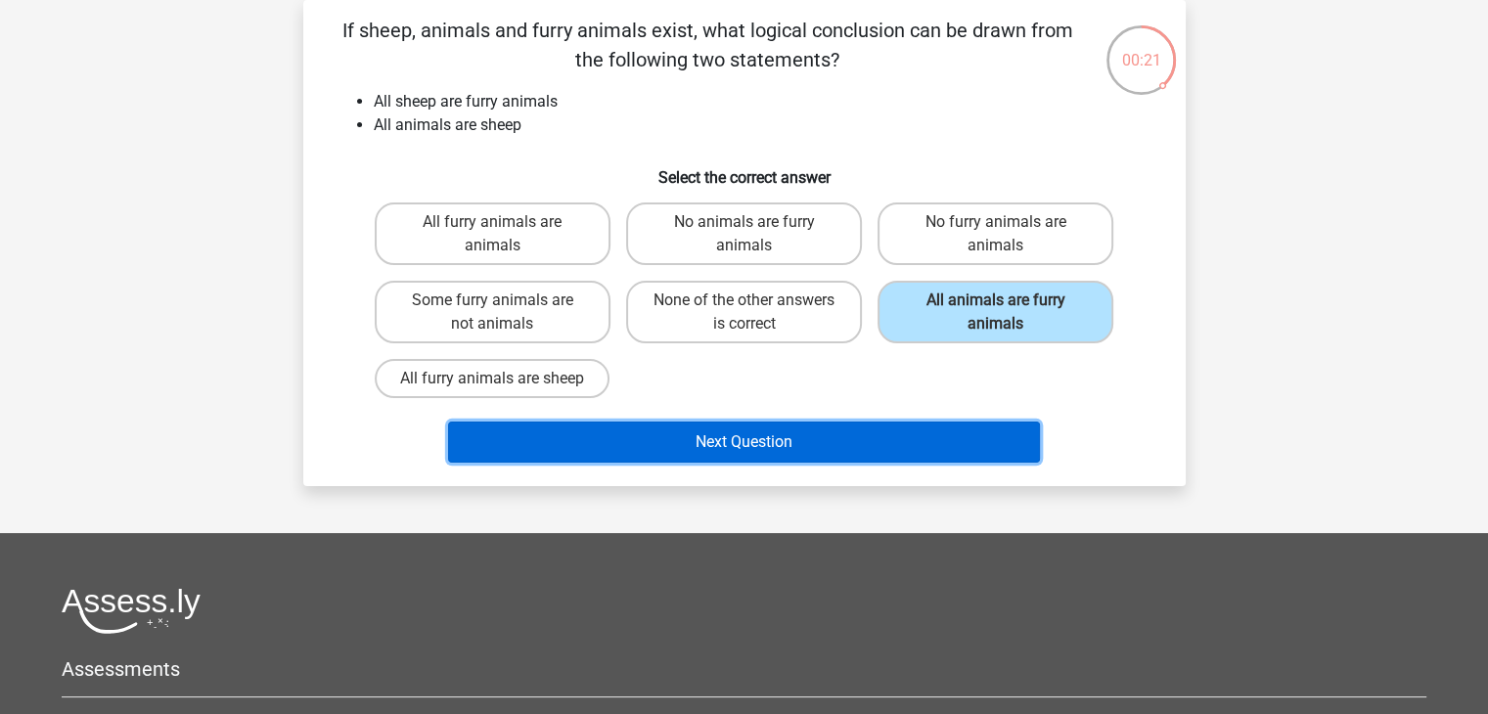
click at [898, 432] on button "Next Question" at bounding box center [744, 442] width 592 height 41
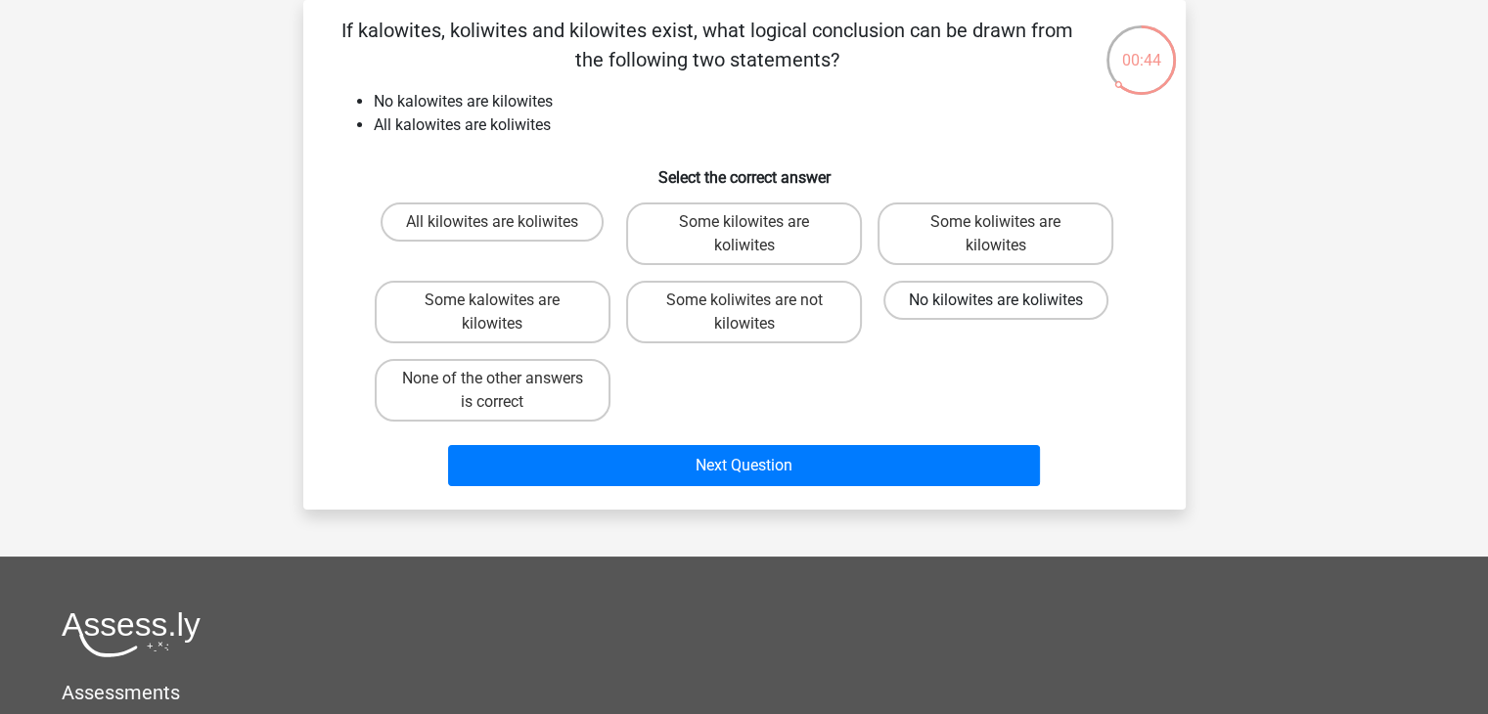
click at [977, 283] on label "No kilowites are koliwites" at bounding box center [996, 300] width 225 height 39
click at [996, 300] on input "No kilowites are koliwites" at bounding box center [1002, 306] width 13 height 13
radio input "true"
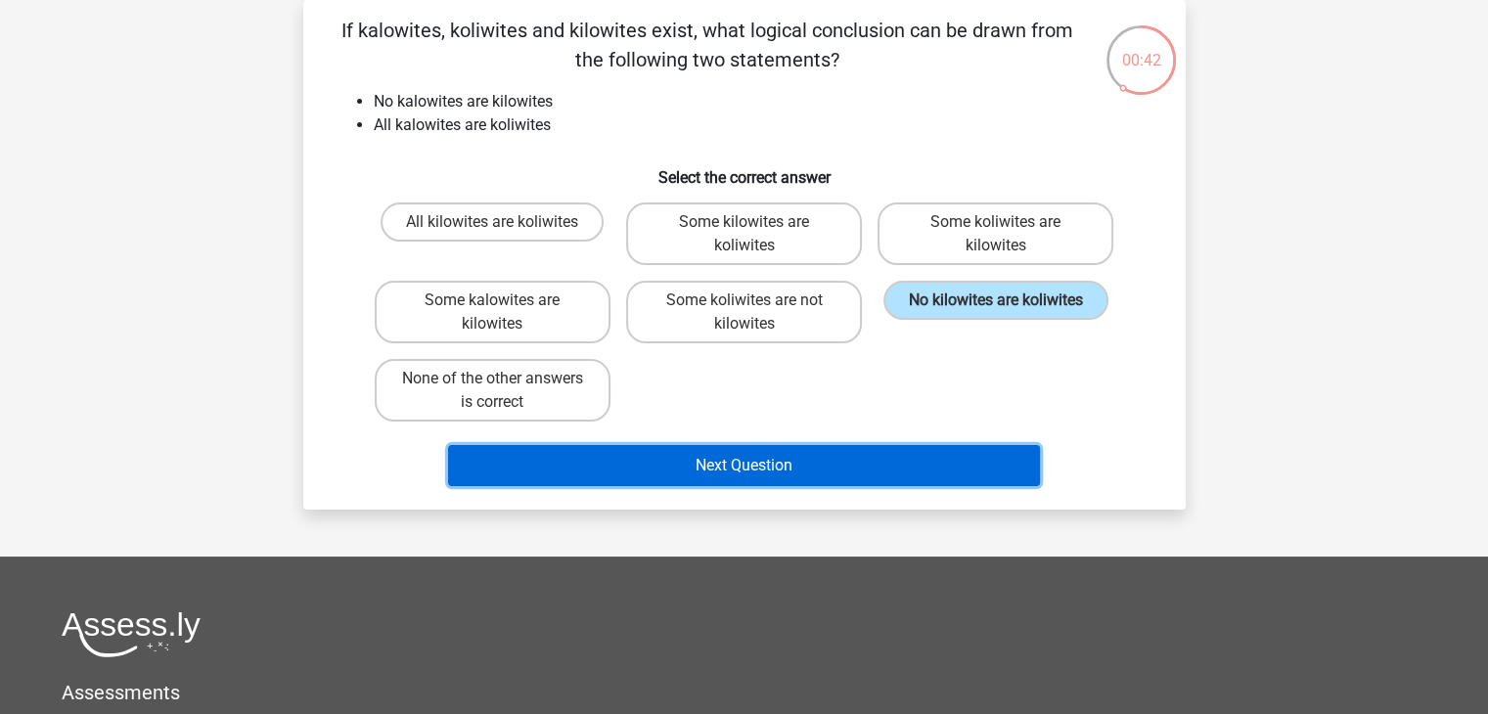
click at [662, 461] on button "Next Question" at bounding box center [744, 465] width 592 height 41
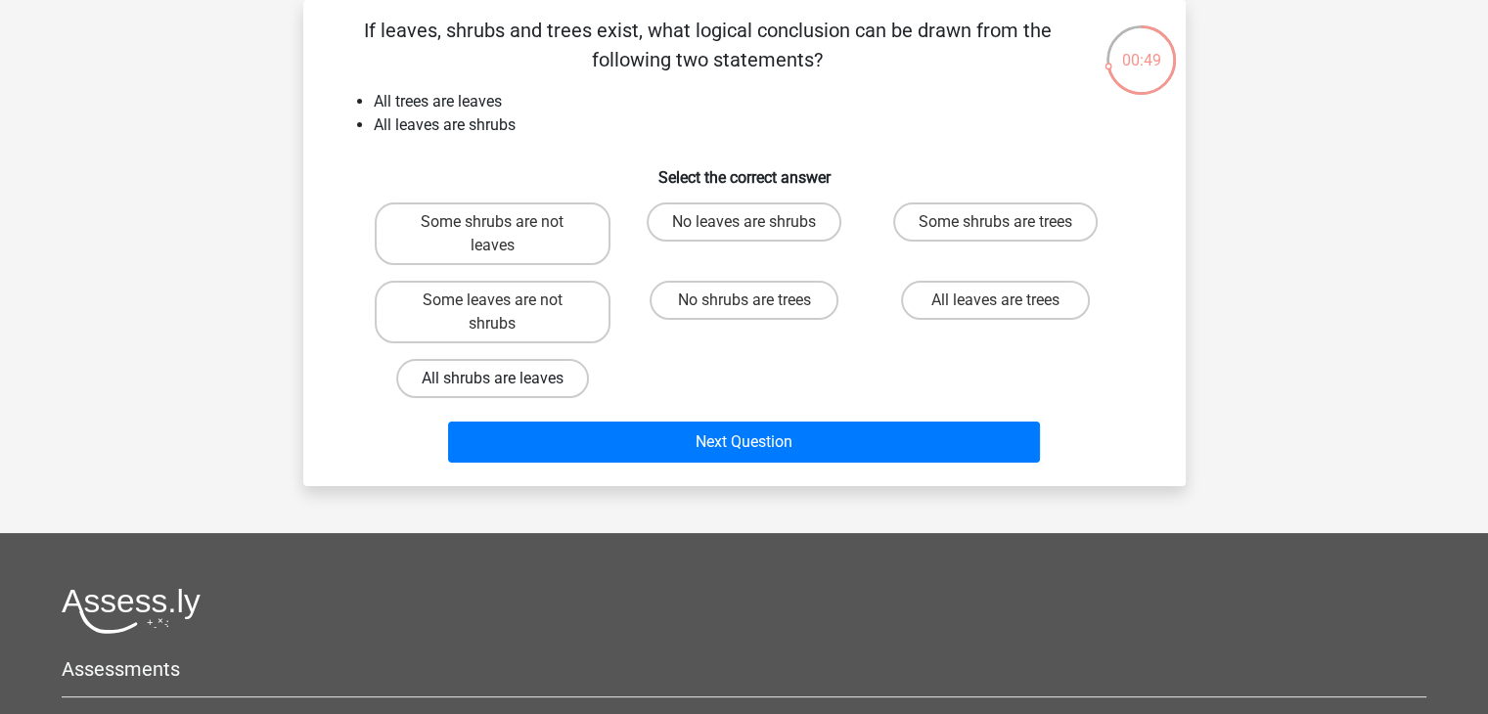
click at [544, 359] on label "All shrubs are leaves" at bounding box center [492, 378] width 193 height 39
click at [505, 379] on input "All shrubs are leaves" at bounding box center [498, 385] width 13 height 13
radio input "true"
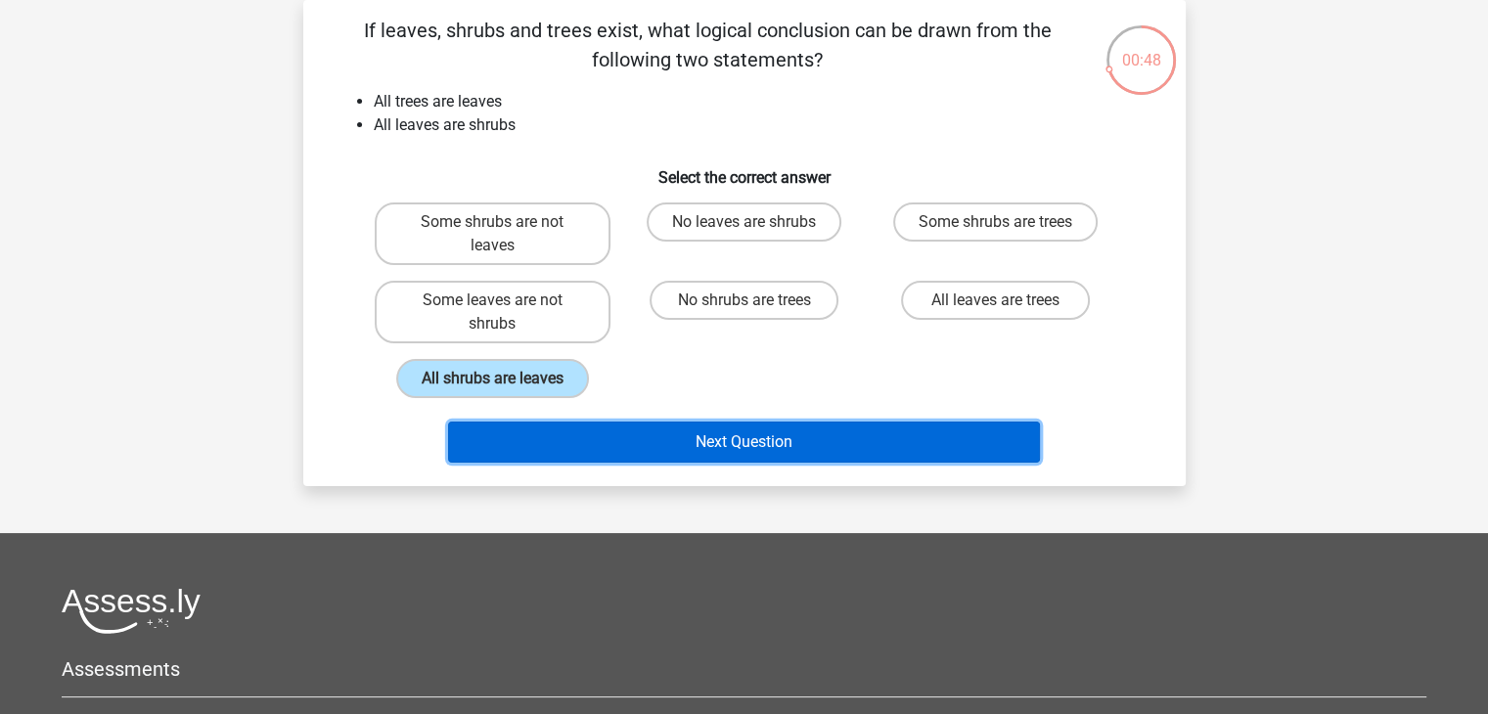
click at [594, 428] on button "Next Question" at bounding box center [744, 442] width 592 height 41
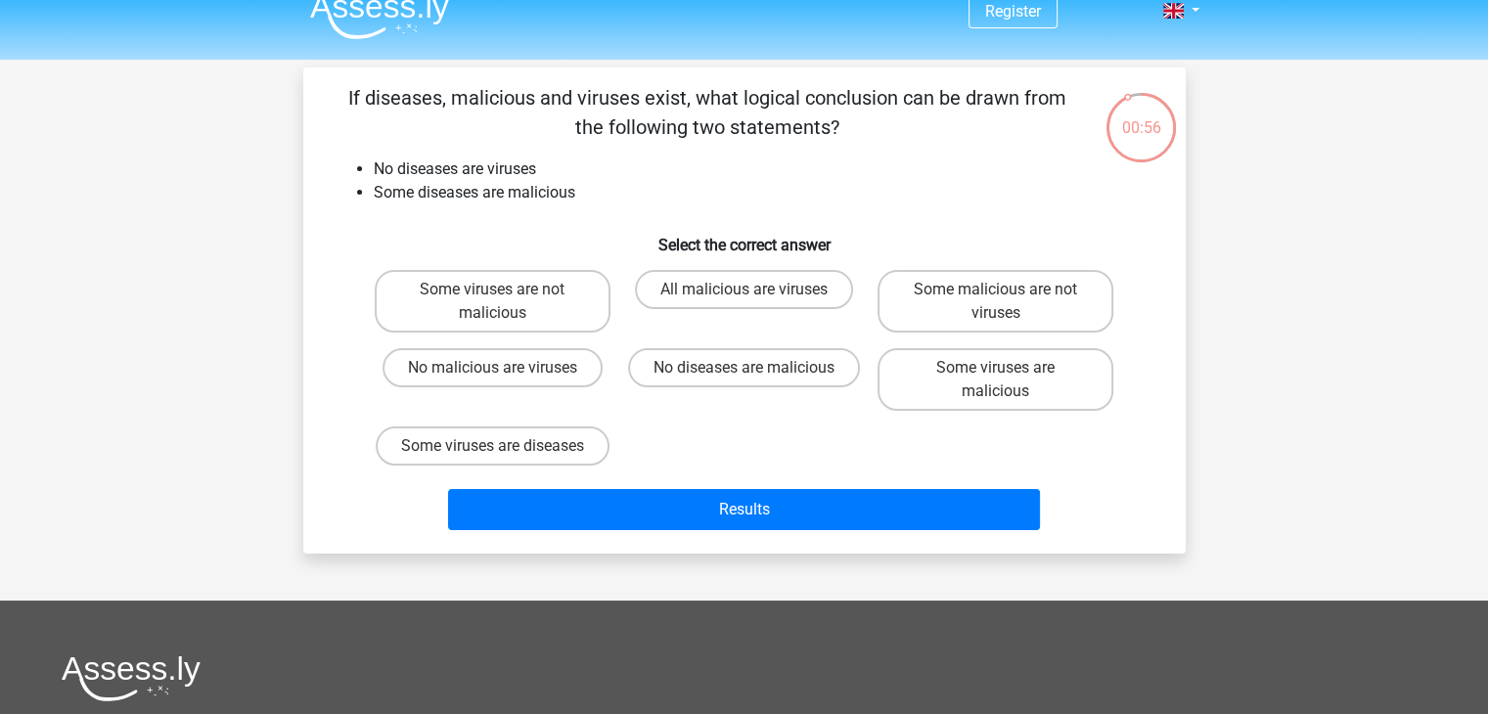
scroll to position [34, 0]
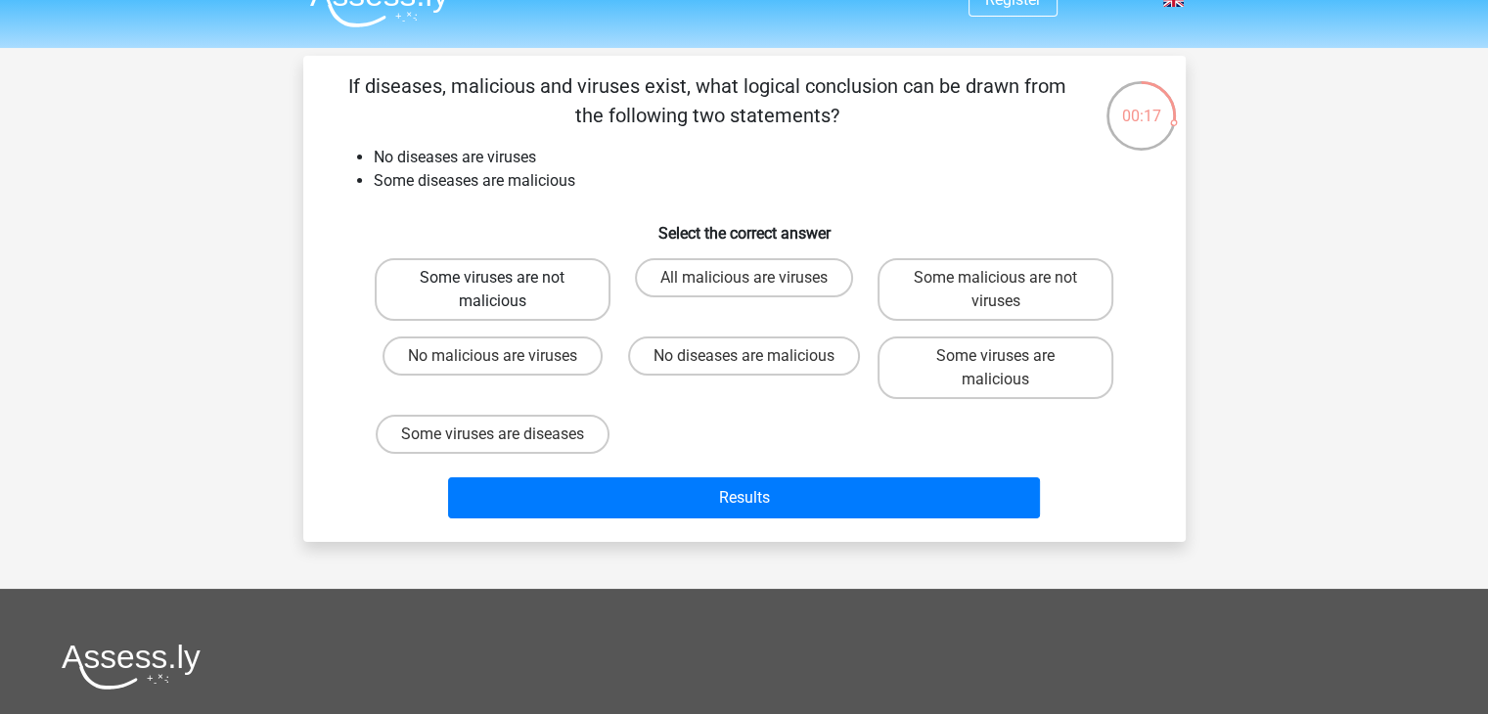
click at [551, 298] on label "Some viruses are not malicious" at bounding box center [493, 289] width 236 height 63
click at [505, 291] on input "Some viruses are not malicious" at bounding box center [498, 284] width 13 height 13
radio input "true"
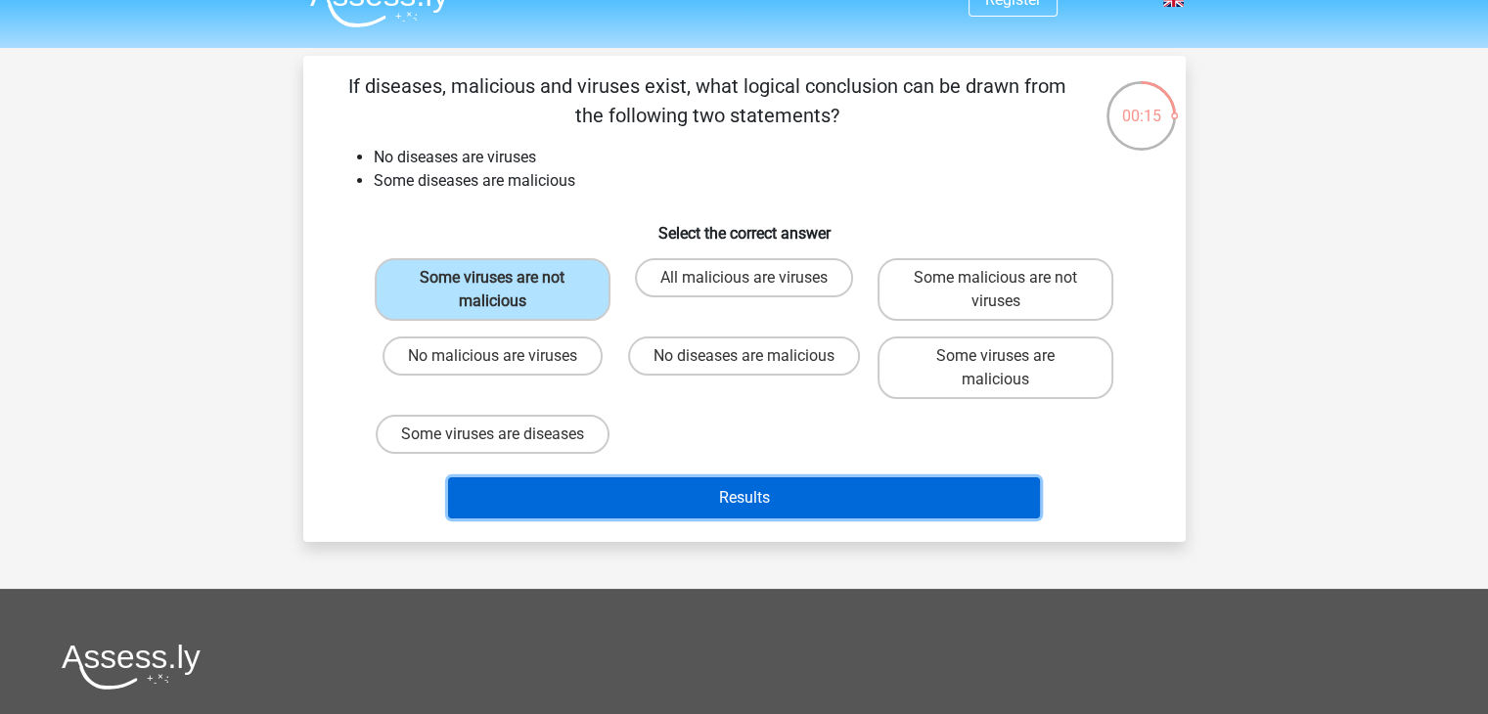
click at [578, 498] on button "Results" at bounding box center [744, 498] width 592 height 41
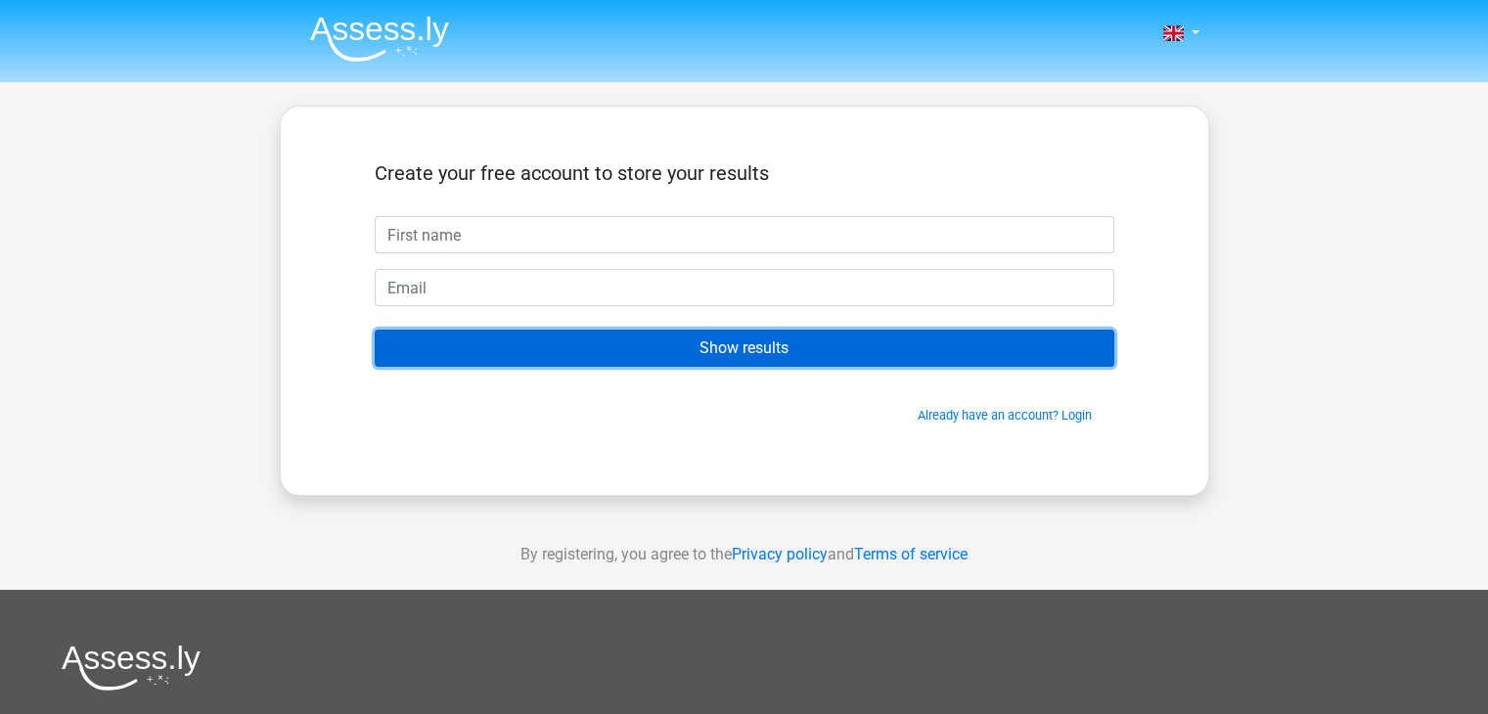
click at [629, 348] on input "Show results" at bounding box center [745, 348] width 740 height 37
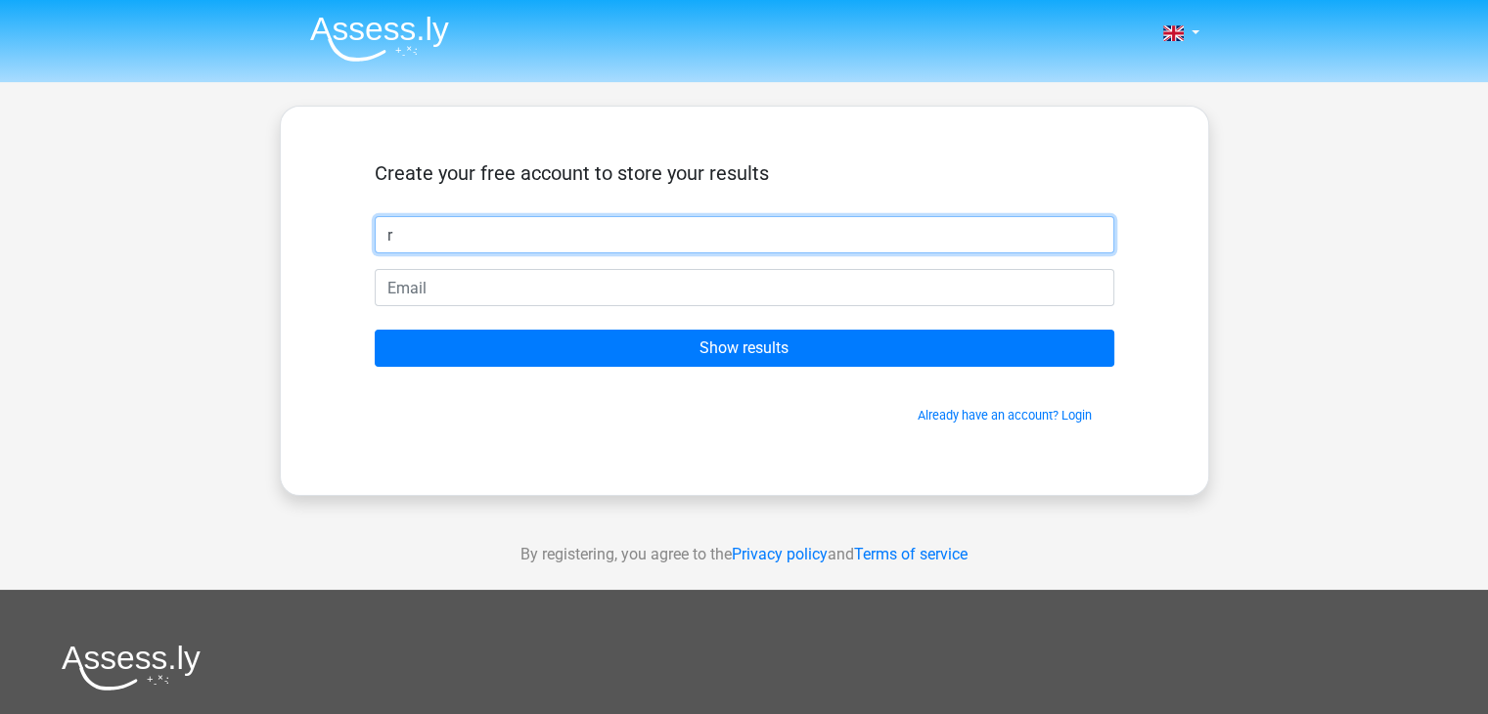
type input "Riley"
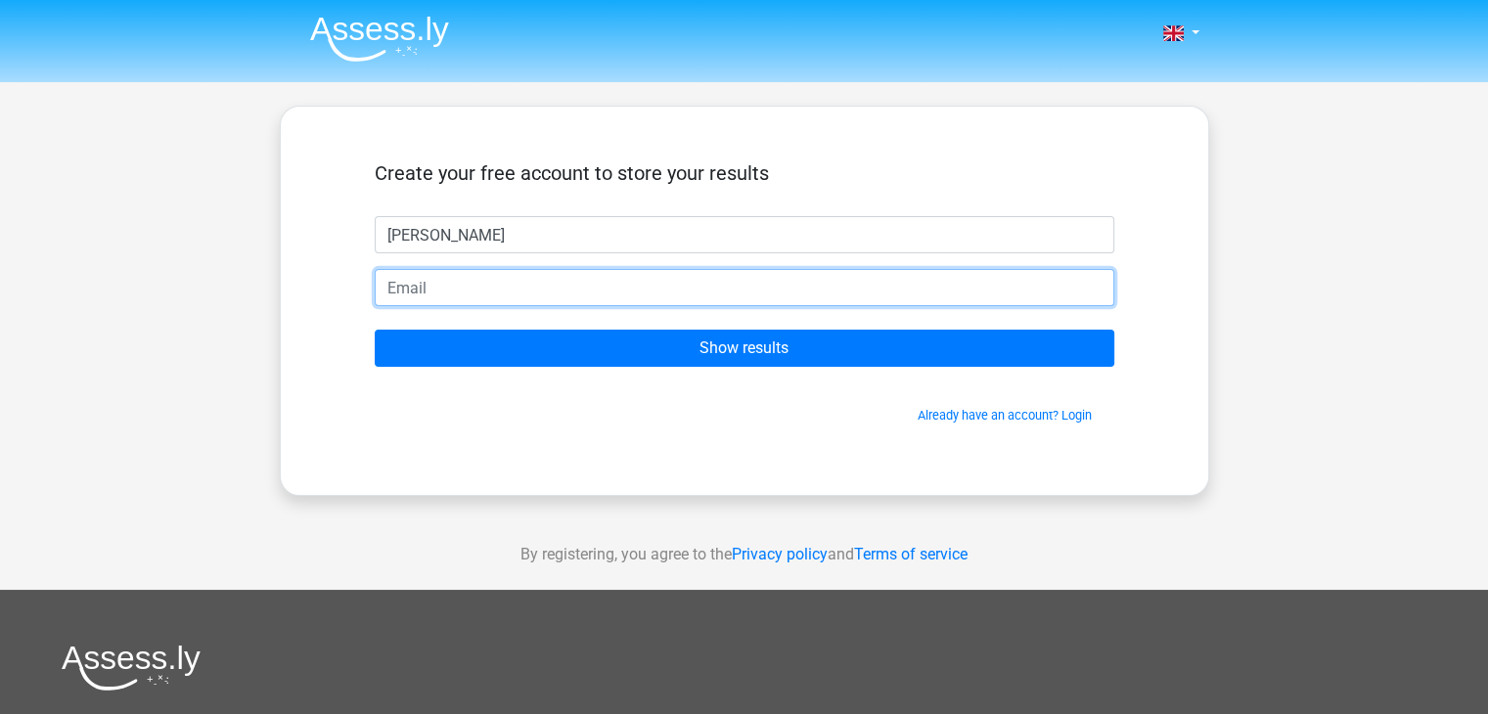
click at [539, 283] on input "email" at bounding box center [745, 287] width 740 height 37
type input "[EMAIL_ADDRESS][DOMAIN_NAME]"
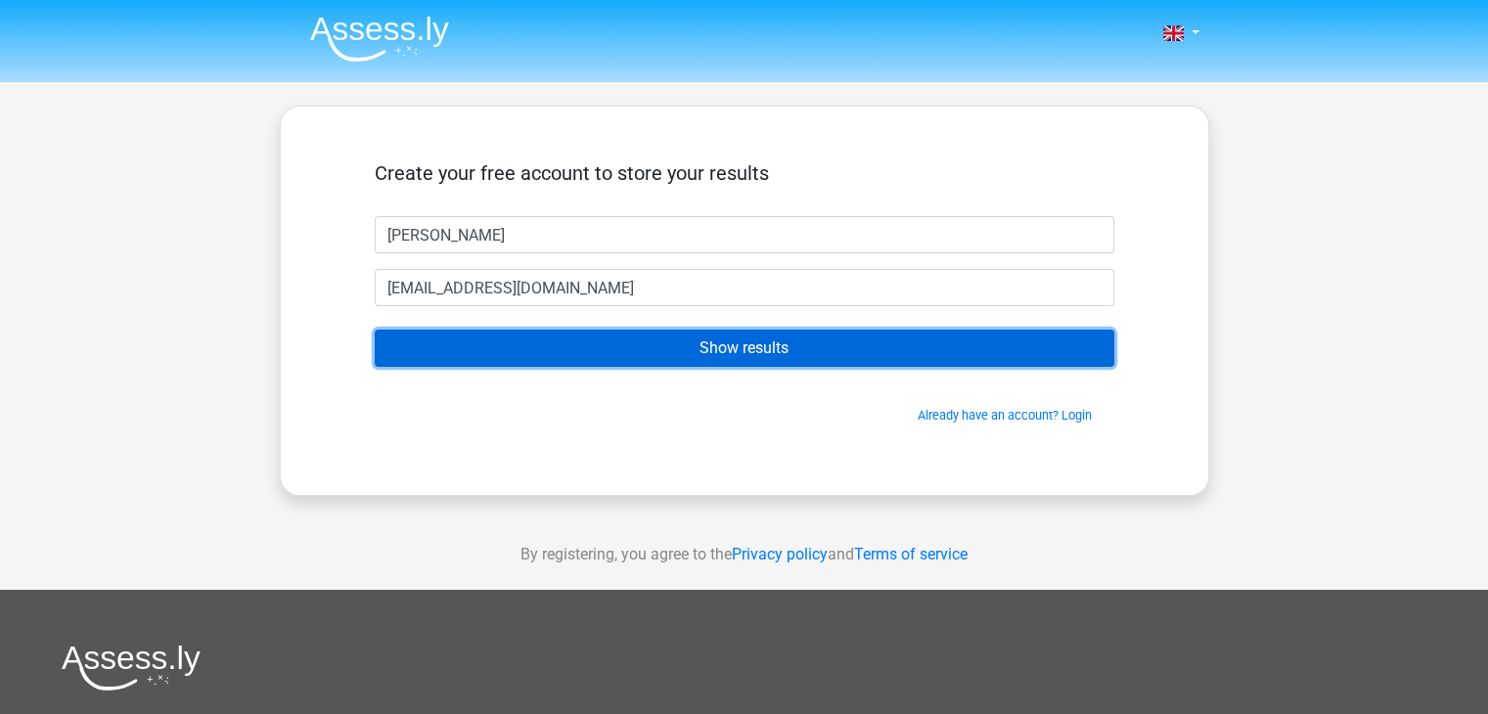
click at [592, 342] on input "Show results" at bounding box center [745, 348] width 740 height 37
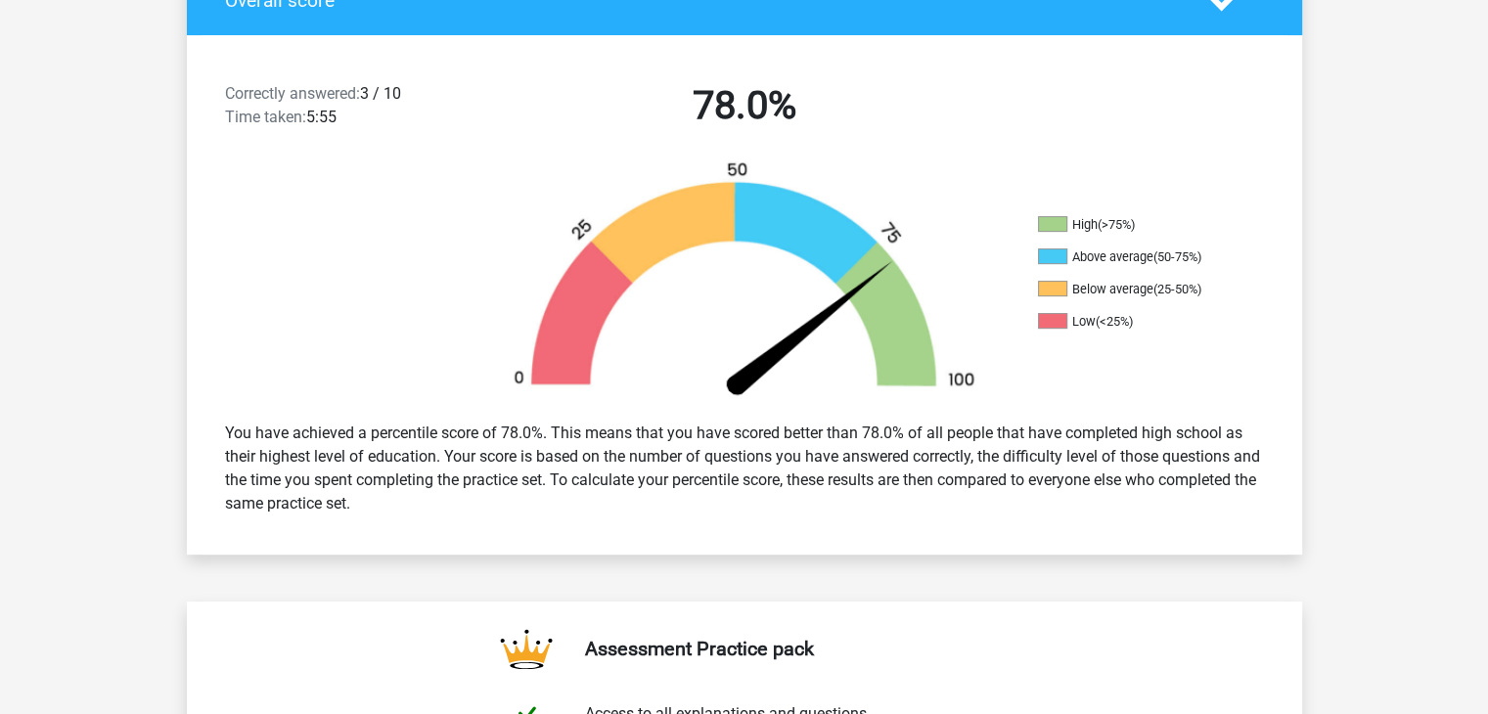
scroll to position [453, 0]
